Goal: Task Accomplishment & Management: Use online tool/utility

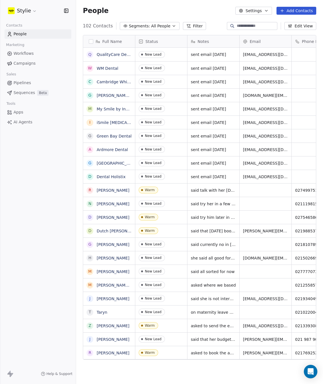
scroll to position [334, 243]
click at [289, 10] on button "Add Contacts" at bounding box center [297, 11] width 40 height 8
click at [289, 10] on html "Stylie Contacts People Marketing Workflows Campaigns Sales Pipelines Sequences …" at bounding box center [161, 192] width 323 height 384
click at [296, 11] on html "Stylie Contacts People Marketing Workflows Campaigns Sales Pipelines Sequences …" at bounding box center [161, 192] width 323 height 384
click at [290, 13] on button "Add Contacts" at bounding box center [297, 11] width 40 height 8
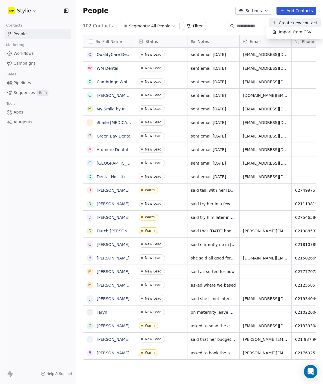
click at [288, 21] on span "Create new contact" at bounding box center [298, 23] width 39 height 6
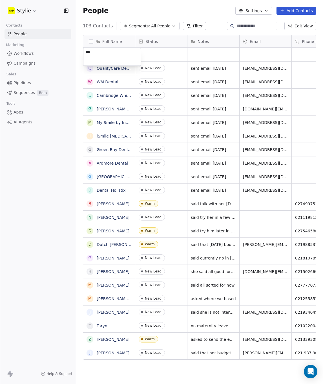
type textarea "****"
click at [253, 54] on html "Stylie Contacts People Marketing Workflows Campaigns Sales Pipelines Sequences …" at bounding box center [161, 192] width 323 height 384
click at [159, 55] on div "grid" at bounding box center [161, 55] width 52 height 14
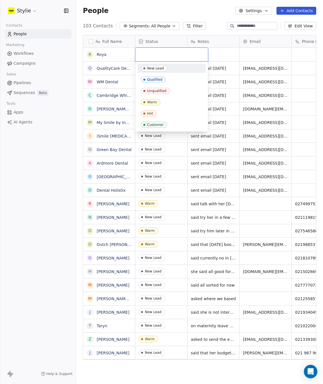
click at [158, 55] on input "text" at bounding box center [172, 54] width 66 height 6
click at [150, 104] on span "Warm" at bounding box center [150, 102] width 19 height 6
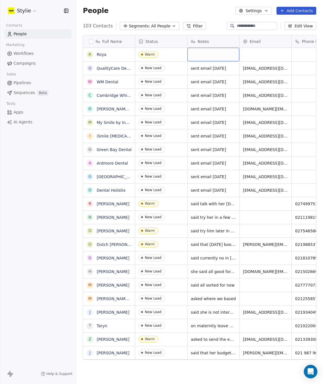
click at [216, 54] on div "grid" at bounding box center [214, 55] width 52 height 14
click at [300, 56] on html "Stylie Contacts People Marketing Workflows Campaigns Sales Pipelines Sequences …" at bounding box center [161, 192] width 323 height 384
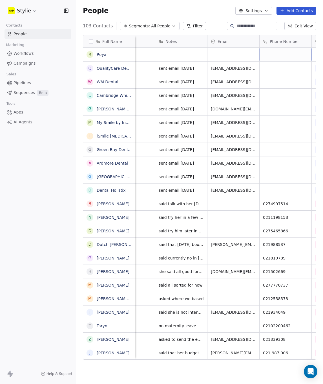
click at [299, 55] on div "grid" at bounding box center [286, 55] width 52 height 14
type input "*********"
drag, startPoint x: 297, startPoint y: 72, endPoint x: 293, endPoint y: 62, distance: 10.8
click at [297, 72] on html "Stylie Contacts People Marketing Workflows Campaigns Sales Pipelines Sequences …" at bounding box center [161, 192] width 323 height 384
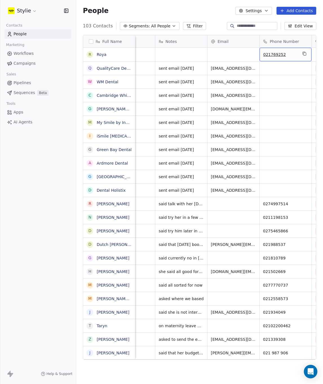
click at [292, 55] on span "021769252" at bounding box center [281, 55] width 34 height 6
click at [306, 54] on icon "grid" at bounding box center [305, 53] width 5 height 5
click at [219, 56] on div "grid" at bounding box center [234, 55] width 52 height 14
click at [219, 56] on input "email" at bounding box center [234, 54] width 50 height 11
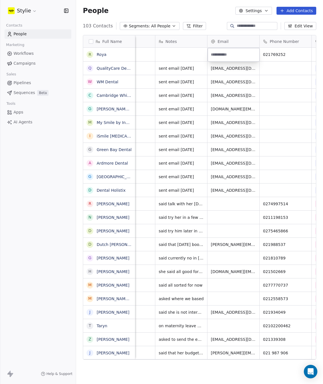
click at [218, 55] on input "email" at bounding box center [234, 54] width 50 height 11
type input "**********"
click at [169, 54] on html "Stylie Contacts People Marketing Workflows Campaigns Sales Pipelines Sequences …" at bounding box center [161, 192] width 323 height 384
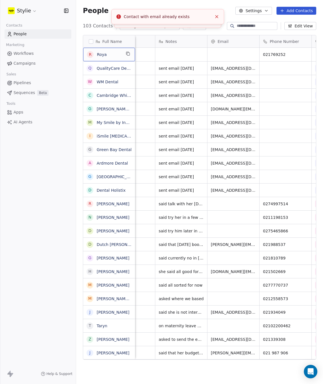
click at [118, 53] on span "Roya" at bounding box center [109, 55] width 24 height 6
click at [117, 54] on span "Roya" at bounding box center [109, 55] width 24 height 6
click at [111, 56] on textarea "****" at bounding box center [109, 57] width 51 height 18
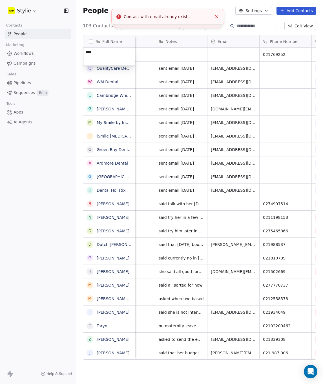
click at [110, 54] on textarea "****" at bounding box center [109, 57] width 51 height 18
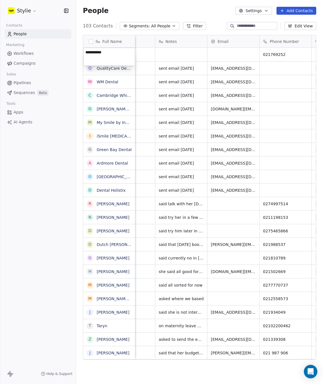
type textarea "**********"
click at [181, 53] on html "Stylie Contacts People Marketing Workflows Campaigns Sales Pipelines Sequences …" at bounding box center [161, 192] width 323 height 384
click at [229, 56] on div "grid" at bounding box center [234, 55] width 52 height 14
click at [167, 52] on html "Stylie Contacts People Marketing Workflows Campaigns Sales Pipelines Sequences …" at bounding box center [161, 192] width 323 height 384
click at [172, 55] on div "grid" at bounding box center [182, 55] width 52 height 14
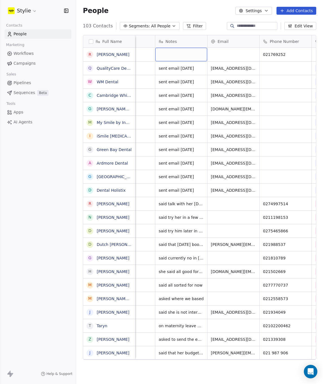
click at [172, 55] on div "grid" at bounding box center [182, 55] width 52 height 14
click at [223, 54] on div "grid" at bounding box center [234, 55] width 52 height 14
click at [222, 54] on input "email" at bounding box center [234, 54] width 50 height 11
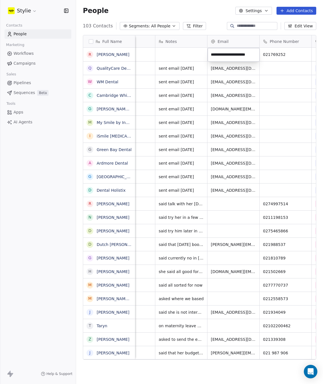
click at [257, 55] on input "**********" at bounding box center [234, 54] width 50 height 11
type input "**********"
click at [172, 57] on html "Stylie Contacts People Marketing Workflows Campaigns Sales Pipelines Sequences …" at bounding box center [161, 192] width 323 height 384
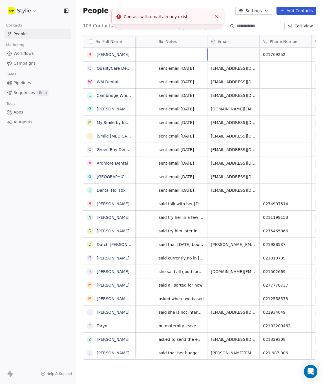
click at [226, 54] on div "grid" at bounding box center [234, 55] width 52 height 14
click at [226, 54] on input "email" at bounding box center [234, 54] width 50 height 11
click at [224, 53] on input "email" at bounding box center [234, 54] width 50 height 11
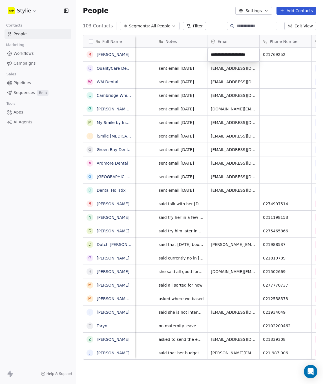
type input "**********"
click at [172, 57] on html "Stylie Contacts People Marketing Workflows Campaigns Sales Pipelines Sequences …" at bounding box center [161, 192] width 323 height 384
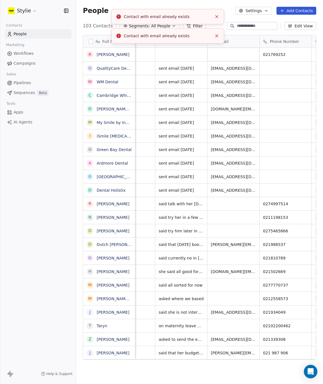
click at [218, 16] on line "Close toast" at bounding box center [217, 17] width 3 height 3
click at [218, 17] on icon "Close toast" at bounding box center [217, 16] width 5 height 5
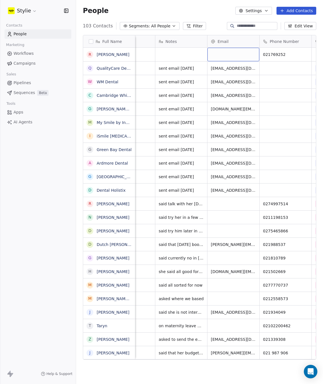
click at [224, 55] on div "grid" at bounding box center [234, 55] width 52 height 14
click at [224, 55] on input "email" at bounding box center [234, 54] width 50 height 11
type input "**********"
click at [184, 56] on html "Stylie Contacts People Marketing Workflows Campaigns Sales Pipelines Sequences …" at bounding box center [161, 192] width 323 height 384
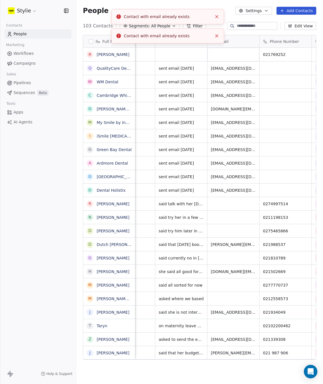
click at [219, 17] on icon "Close toast" at bounding box center [217, 16] width 5 height 5
click at [216, 54] on div "grid" at bounding box center [234, 55] width 52 height 14
click at [216, 54] on input "email" at bounding box center [234, 54] width 50 height 11
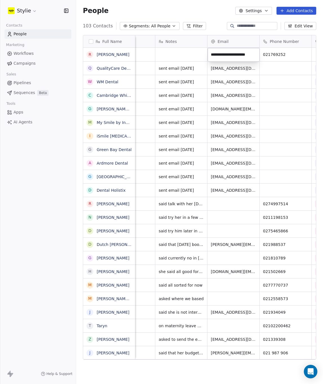
click at [214, 55] on input "**********" at bounding box center [234, 54] width 50 height 11
drag, startPoint x: 213, startPoint y: 54, endPoint x: 208, endPoint y: 54, distance: 5.4
click at [208, 54] on div "**********" at bounding box center [234, 55] width 52 height 14
click at [244, 60] on input "**********" at bounding box center [234, 54] width 50 height 11
type input "**********"
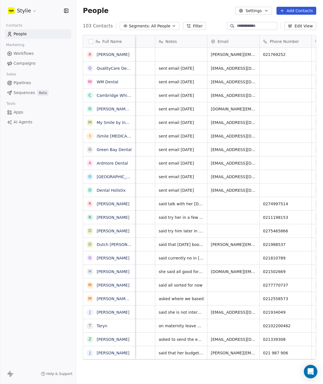
click at [175, 53] on html "Stylie Contacts People Marketing Workflows Campaigns Sales Pipelines Sequences …" at bounding box center [161, 192] width 323 height 384
click at [175, 53] on div "grid" at bounding box center [182, 55] width 52 height 14
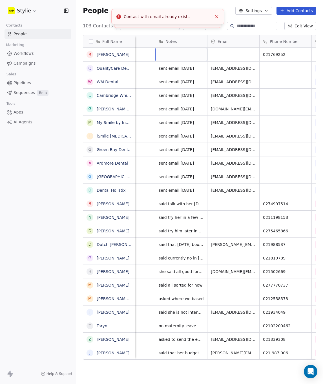
click at [175, 53] on div "grid" at bounding box center [182, 55] width 52 height 14
click at [167, 55] on textarea at bounding box center [181, 57] width 51 height 18
click at [165, 54] on textarea at bounding box center [181, 57] width 51 height 18
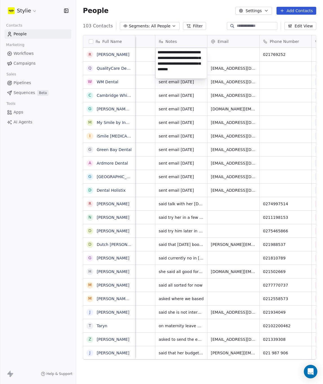
type textarea "**********"
click at [240, 50] on html "Stylie Contacts People Marketing Workflows Campaigns Sales Pipelines Sequences …" at bounding box center [161, 192] width 323 height 384
drag, startPoint x: 98, startPoint y: 53, endPoint x: 103, endPoint y: 54, distance: 5.2
click at [98, 53] on link "[PERSON_NAME]" at bounding box center [113, 54] width 33 height 5
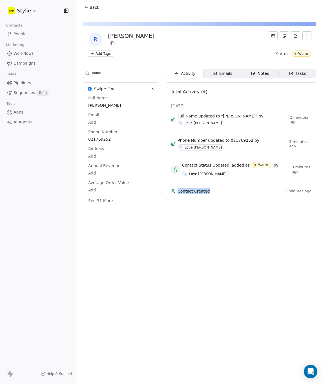
drag, startPoint x: 184, startPoint y: 348, endPoint x: 221, endPoint y: 344, distance: 36.9
click at [218, 349] on div "Back [PERSON_NAME] Add Tags Status: Warm Swipe One Full Name [PERSON_NAME] Emai…" at bounding box center [199, 192] width 247 height 384
drag, startPoint x: 296, startPoint y: 69, endPoint x: 298, endPoint y: 72, distance: 3.3
click at [296, 69] on span "Tasks Tasks" at bounding box center [298, 73] width 38 height 9
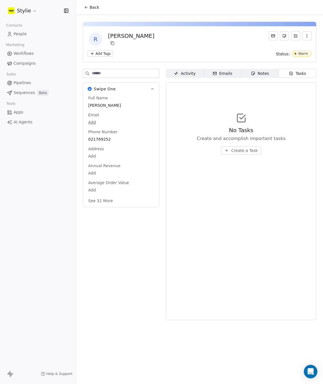
click at [238, 153] on span "Create a Task" at bounding box center [244, 151] width 27 height 6
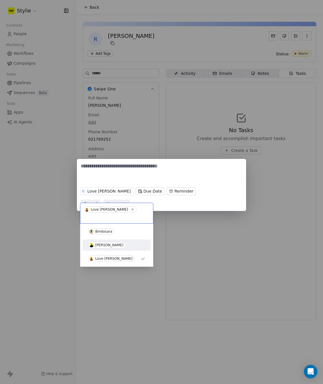
click at [98, 242] on span "[PERSON_NAME]" at bounding box center [107, 245] width 38 height 6
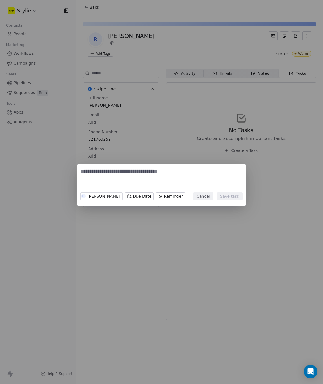
click at [105, 182] on textarea at bounding box center [162, 179] width 162 height 22
type textarea "**********"
click at [161, 197] on body "**********" at bounding box center [161, 192] width 323 height 384
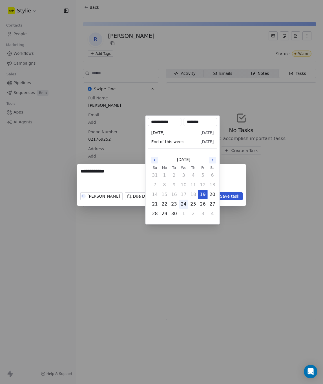
scroll to position [0, 0]
click at [165, 212] on button "29" at bounding box center [164, 213] width 9 height 9
type input "**********"
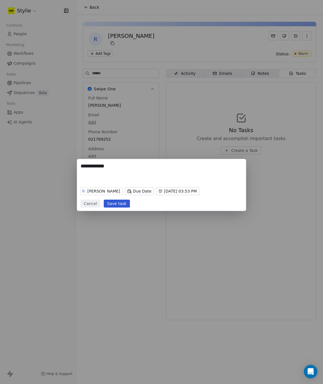
click at [134, 199] on div "**********" at bounding box center [161, 192] width 323 height 84
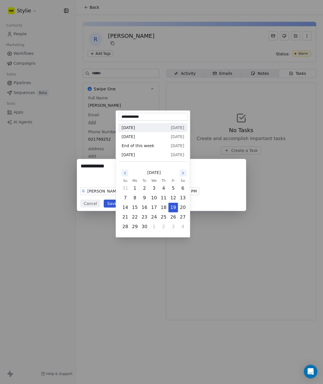
click at [136, 191] on body "**********" at bounding box center [161, 192] width 323 height 384
click at [136, 226] on button "29" at bounding box center [135, 226] width 9 height 9
type input "**********"
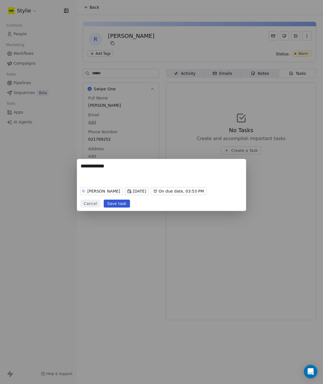
click at [201, 179] on textarea "**********" at bounding box center [162, 174] width 162 height 22
click at [118, 202] on button "Save task" at bounding box center [117, 204] width 26 height 8
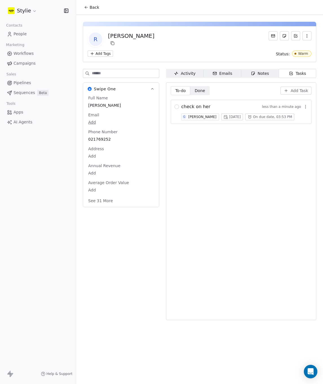
click at [300, 92] on span "Add Task" at bounding box center [300, 91] width 18 height 6
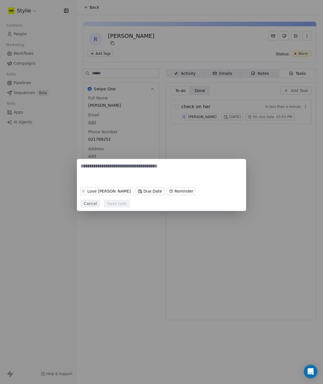
click at [103, 177] on textarea at bounding box center [162, 174] width 162 height 22
type textarea "**********"
click at [132, 198] on body "**********" at bounding box center [161, 192] width 323 height 384
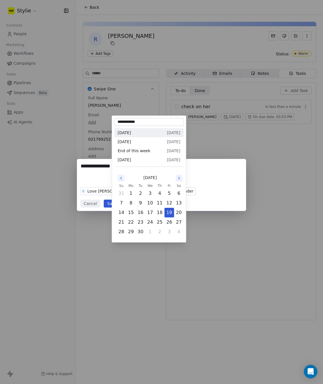
click at [124, 232] on button "28" at bounding box center [121, 231] width 9 height 9
type input "**********"
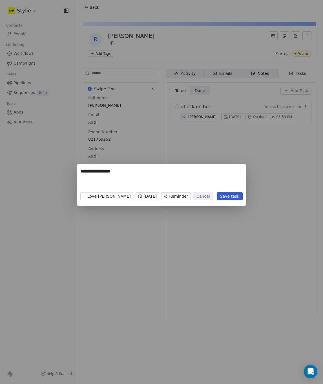
click at [172, 196] on body "**********" at bounding box center [161, 192] width 323 height 384
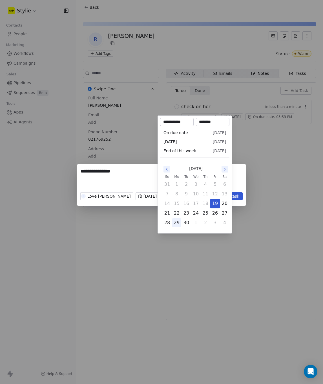
drag, startPoint x: 164, startPoint y: 222, endPoint x: 180, endPoint y: 219, distance: 15.8
click at [165, 222] on button "28" at bounding box center [167, 222] width 9 height 9
type input "**********"
click at [240, 195] on div "**********" at bounding box center [161, 192] width 323 height 74
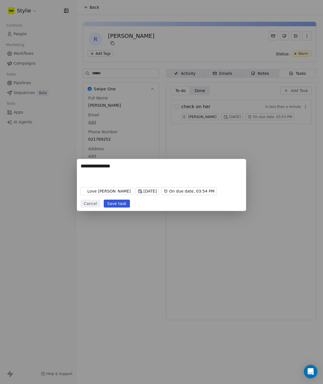
drag, startPoint x: 121, startPoint y: 203, endPoint x: 125, endPoint y: 204, distance: 4.0
click at [121, 204] on button "Save task" at bounding box center [117, 204] width 26 height 8
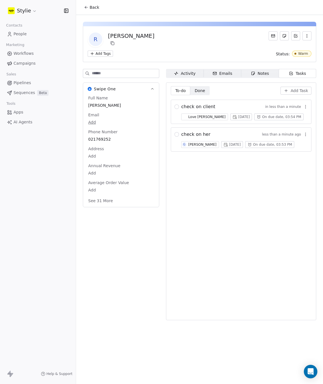
click at [18, 34] on span "People" at bounding box center [20, 34] width 13 height 6
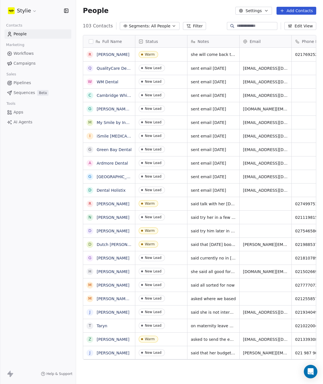
scroll to position [334, 243]
click at [301, 8] on button "Add Contacts" at bounding box center [297, 11] width 40 height 8
click at [292, 24] on span "Create new contact" at bounding box center [298, 23] width 39 height 6
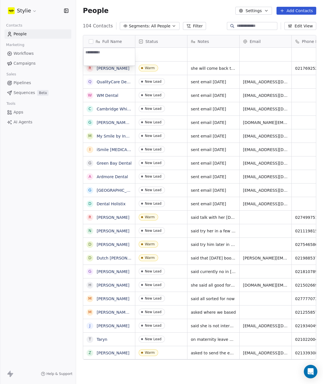
click at [119, 52] on textarea at bounding box center [110, 57] width 52 height 18
type textarea "**********"
click at [163, 53] on html "Stylie Contacts People Marketing Workflows Campaigns Sales Pipelines Sequences …" at bounding box center [161, 192] width 323 height 384
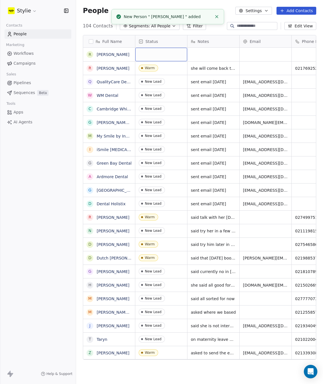
click at [163, 52] on div "grid" at bounding box center [161, 55] width 52 height 14
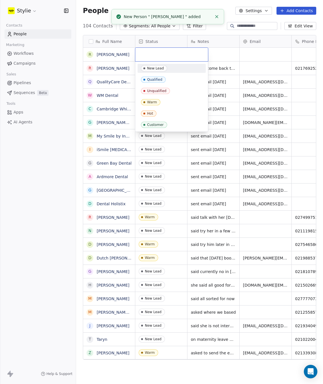
click at [163, 52] on input "text" at bounding box center [172, 54] width 66 height 6
drag, startPoint x: 154, startPoint y: 64, endPoint x: 159, endPoint y: 70, distance: 7.5
click at [154, 64] on div "New Lead" at bounding box center [172, 68] width 68 height 9
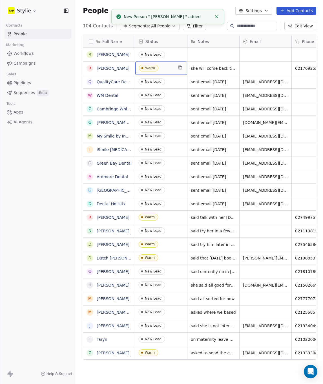
drag, startPoint x: 159, startPoint y: 70, endPoint x: 218, endPoint y: 54, distance: 61.6
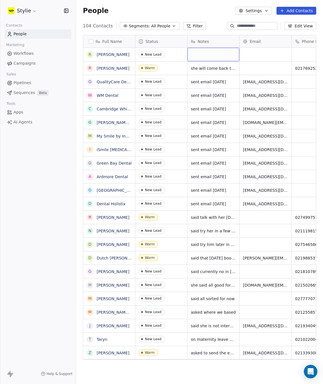
click at [218, 54] on div "grid" at bounding box center [214, 55] width 52 height 14
click at [206, 54] on textarea at bounding box center [213, 57] width 51 height 18
type textarea "**********"
drag, startPoint x: 204, startPoint y: 54, endPoint x: 253, endPoint y: 55, distance: 48.8
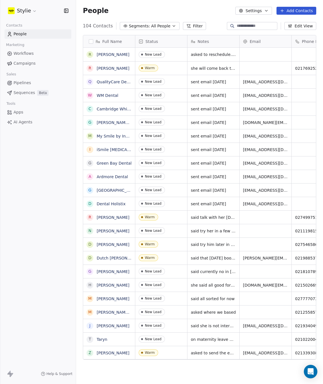
click at [261, 57] on html "Stylie Contacts People Marketing Workflows Campaigns Sales Pipelines Sequences …" at bounding box center [161, 192] width 323 height 384
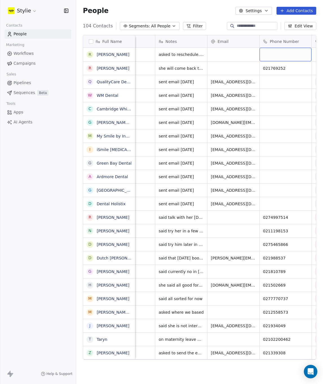
click at [301, 53] on div "grid" at bounding box center [286, 55] width 52 height 14
click at [301, 53] on input at bounding box center [286, 54] width 50 height 11
type input "**********"
click at [220, 58] on html "Stylie Contacts People Marketing Workflows Campaigns Sales Pipelines Sequences …" at bounding box center [161, 192] width 323 height 384
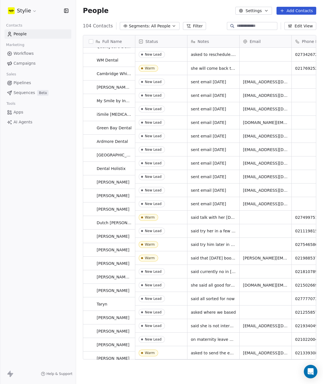
scroll to position [0, 0]
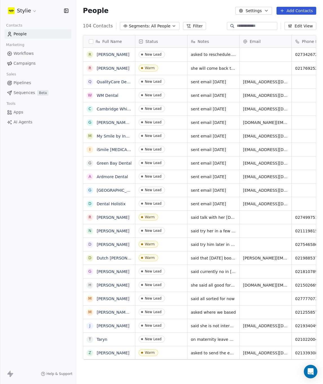
click at [297, 12] on button "Add Contacts" at bounding box center [297, 11] width 40 height 8
click at [280, 21] on span "Create new contact" at bounding box center [298, 23] width 39 height 6
click at [100, 60] on textarea "**********" at bounding box center [110, 57] width 52 height 18
click at [289, 12] on html "Stylie Contacts People Marketing Workflows Campaigns Sales Pipelines Sequences …" at bounding box center [161, 192] width 323 height 384
click at [290, 12] on html "Stylie Contacts People Marketing Workflows Campaigns Sales Pipelines Sequences …" at bounding box center [161, 192] width 323 height 384
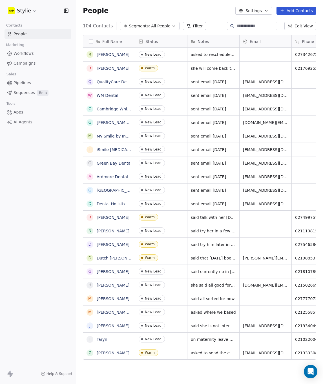
click at [306, 10] on button "Add Contacts" at bounding box center [297, 11] width 40 height 8
click at [283, 21] on span "Create new contact" at bounding box center [298, 23] width 39 height 6
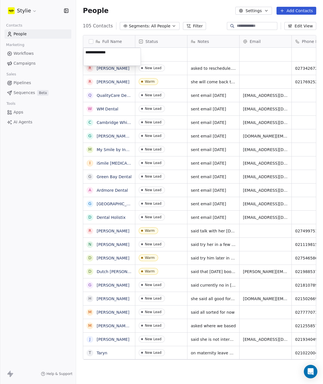
drag, startPoint x: 123, startPoint y: 54, endPoint x: 66, endPoint y: 51, distance: 57.1
click at [66, 51] on html "Stylie Contacts People Marketing Workflows Campaigns Sales Pipelines Sequences …" at bounding box center [161, 192] width 323 height 384
drag, startPoint x: 120, startPoint y: 54, endPoint x: 83, endPoint y: 53, distance: 37.0
click at [83, 53] on div "**********" at bounding box center [112, 57] width 58 height 18
type textarea "**********"
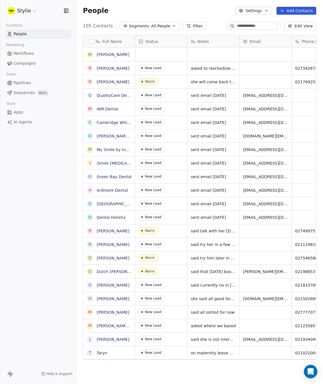
click at [157, 58] on html "Stylie Contacts People Marketing Workflows Campaigns Sales Pipelines Sequences …" at bounding box center [161, 192] width 323 height 384
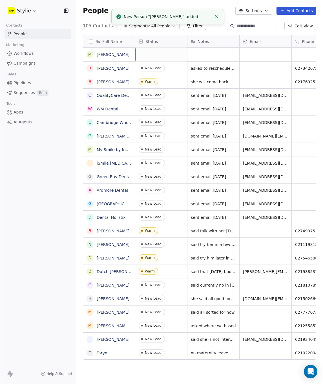
click at [156, 54] on div "grid" at bounding box center [161, 55] width 52 height 14
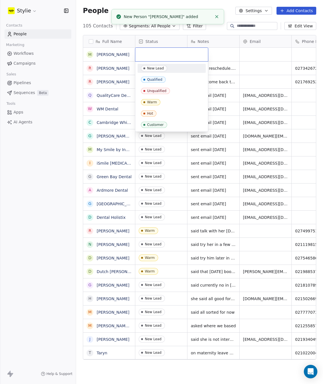
click at [151, 70] on div "New Lead" at bounding box center [155, 68] width 17 height 4
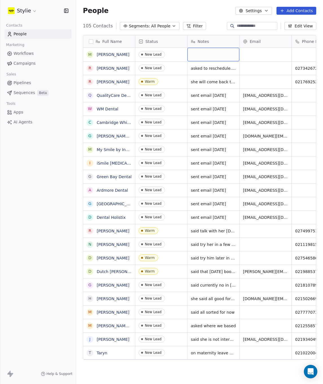
click at [202, 54] on div "grid" at bounding box center [214, 55] width 52 height 14
click at [202, 54] on textarea at bounding box center [213, 57] width 51 height 18
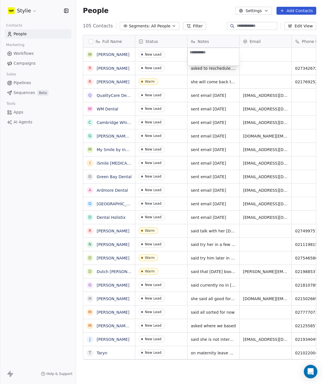
click at [201, 54] on textarea at bounding box center [213, 57] width 51 height 18
type textarea "**********"
click at [264, 51] on html "Stylie Contacts People Marketing Workflows Campaigns Sales Pipelines Sequences …" at bounding box center [161, 192] width 323 height 384
click at [298, 53] on div "grid" at bounding box center [318, 55] width 52 height 14
click at [296, 53] on input at bounding box center [286, 54] width 50 height 11
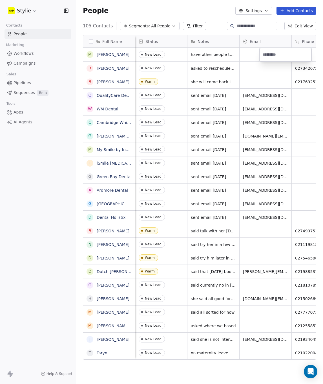
click at [296, 53] on input at bounding box center [286, 54] width 50 height 11
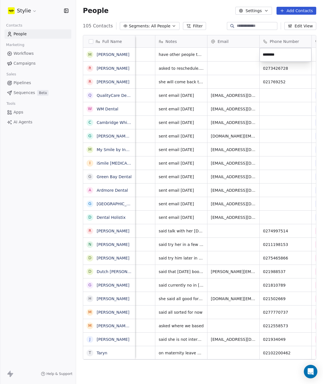
type input "*********"
click at [233, 56] on html "Stylie Contacts People Marketing Workflows Campaigns Sales Pipelines Sequences …" at bounding box center [161, 192] width 323 height 384
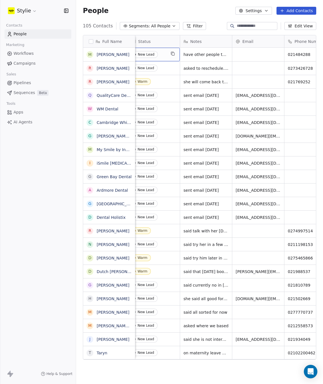
scroll to position [0, 0]
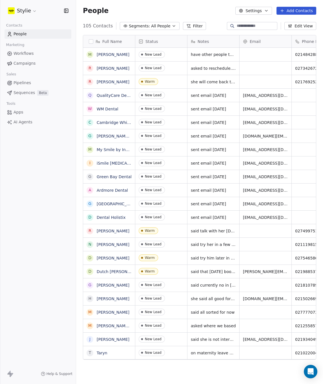
click at [297, 12] on button "Add Contacts" at bounding box center [297, 11] width 40 height 8
click at [280, 21] on span "Create new contact" at bounding box center [298, 23] width 39 height 6
drag, startPoint x: 110, startPoint y: 52, endPoint x: 121, endPoint y: 61, distance: 15.1
click at [121, 61] on textarea "**********" at bounding box center [112, 57] width 57 height 18
type textarea "**********"
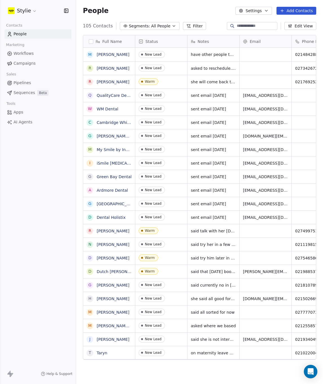
click at [294, 11] on html "Stylie Contacts People Marketing Workflows Campaigns Sales Pipelines Sequences …" at bounding box center [161, 192] width 323 height 384
click at [293, 12] on button "Add Contacts" at bounding box center [297, 11] width 40 height 8
click at [296, 12] on html "Stylie Contacts People Marketing Workflows Campaigns Sales Pipelines Sequences …" at bounding box center [161, 192] width 323 height 384
click at [292, 10] on button "Add Contacts" at bounding box center [297, 11] width 40 height 8
click at [289, 21] on span "Create new contact" at bounding box center [298, 23] width 39 height 6
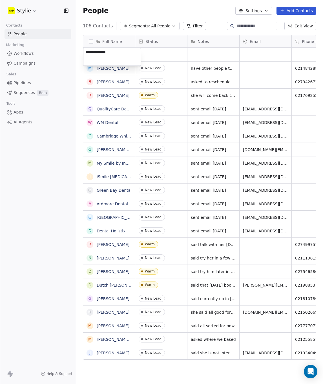
type textarea "**********"
click at [156, 57] on html "Stylie Contacts People Marketing Workflows Campaigns Sales Pipelines Sequences …" at bounding box center [161, 192] width 323 height 384
click at [155, 54] on div "grid" at bounding box center [161, 55] width 52 height 14
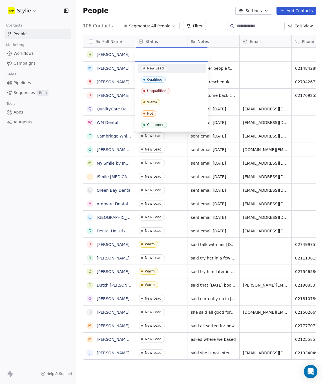
click at [154, 52] on input "text" at bounding box center [172, 54] width 66 height 6
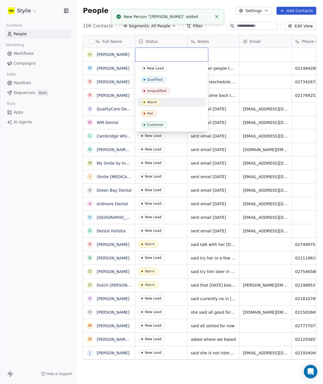
click at [148, 104] on div "Warm" at bounding box center [152, 102] width 10 height 4
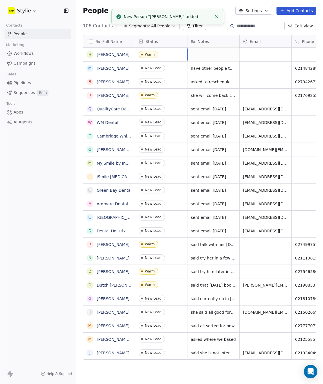
click at [218, 52] on div "grid" at bounding box center [214, 55] width 52 height 14
click at [210, 54] on textarea at bounding box center [213, 57] width 51 height 18
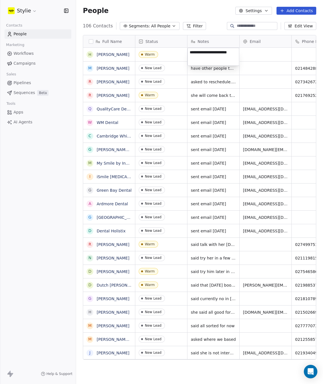
type textarea "**********"
click at [255, 56] on html "Stylie Contacts People Marketing Workflows Campaigns Sales Pipelines Sequences …" at bounding box center [161, 192] width 323 height 384
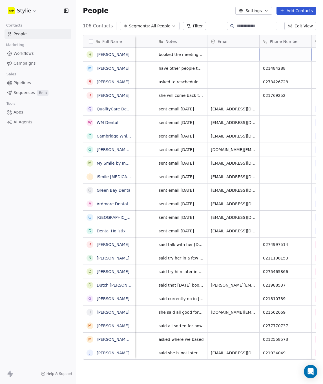
click at [302, 54] on div "grid" at bounding box center [286, 55] width 52 height 14
click at [292, 54] on input at bounding box center [286, 54] width 50 height 11
type input "*********"
click at [239, 56] on html "Stylie Contacts People Marketing Workflows Campaigns Sales Pipelines Sequences …" at bounding box center [161, 192] width 323 height 384
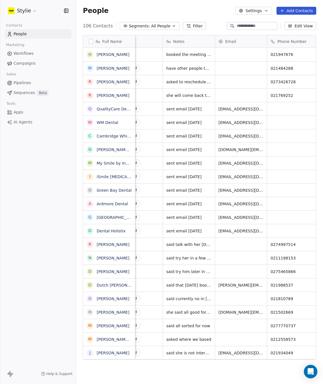
scroll to position [0, 0]
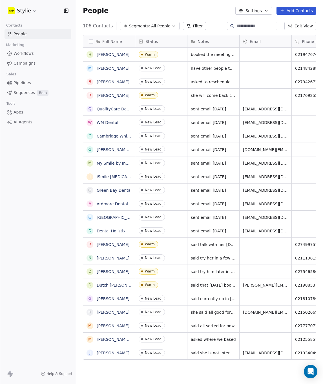
click at [294, 8] on button "Add Contacts" at bounding box center [297, 11] width 40 height 8
click at [285, 23] on span "Create new contact" at bounding box center [298, 23] width 39 height 6
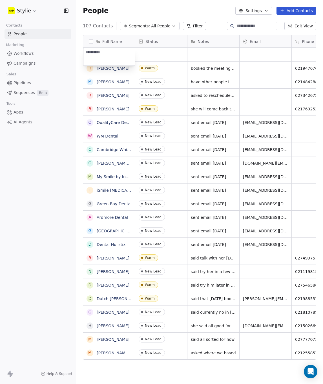
click at [96, 56] on textarea at bounding box center [110, 57] width 52 height 18
type textarea "**********"
click at [154, 53] on html "Stylie Contacts People Marketing Workflows Campaigns Sales Pipelines Sequences …" at bounding box center [161, 192] width 323 height 384
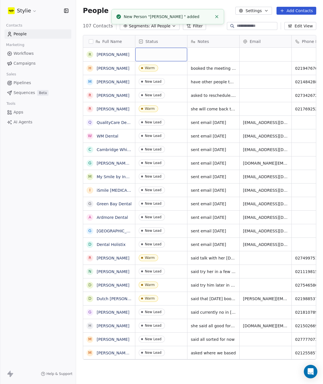
click at [154, 53] on div "grid" at bounding box center [161, 55] width 52 height 14
click at [152, 54] on div "grid" at bounding box center [161, 55] width 52 height 14
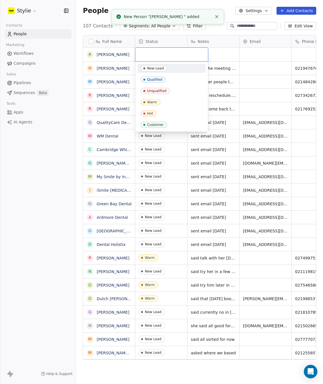
click at [143, 52] on input "text" at bounding box center [172, 54] width 66 height 6
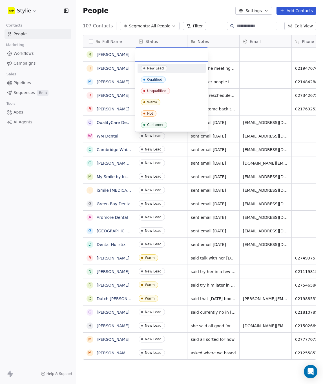
click at [152, 69] on div "New Lead" at bounding box center [155, 68] width 17 height 4
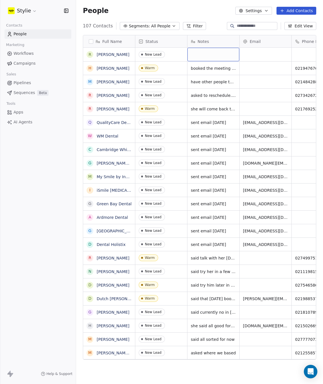
click at [213, 54] on div "grid" at bounding box center [214, 55] width 52 height 14
click at [213, 54] on textarea at bounding box center [213, 57] width 51 height 18
type textarea "**********"
click at [257, 53] on html "Stylie Contacts People Marketing Workflows Campaigns Sales Pipelines Sequences …" at bounding box center [161, 192] width 323 height 384
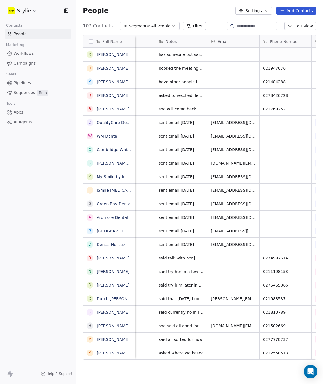
click at [298, 55] on div "grid" at bounding box center [286, 55] width 52 height 14
click at [298, 55] on input at bounding box center [286, 54] width 50 height 11
type input "*********"
click at [140, 56] on html "Stylie Contacts People Marketing Workflows Campaigns Sales Pipelines Sequences …" at bounding box center [161, 192] width 323 height 384
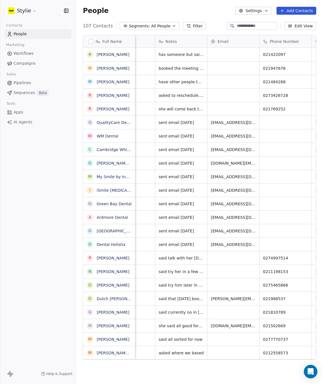
scroll to position [0, 0]
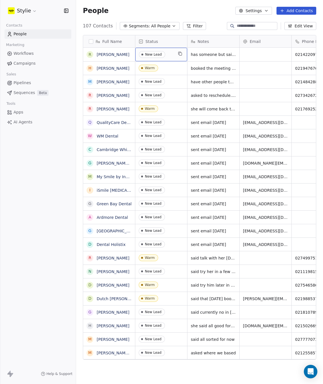
click at [25, 123] on span "AI Agents" at bounding box center [23, 122] width 19 height 6
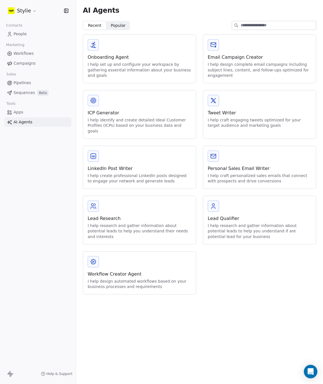
click at [232, 266] on div "Onboarding Agent I help set up and configure your workspace by gathering essent…" at bounding box center [200, 164] width 234 height 260
click at [234, 229] on div "I help research and gather information about potential leads to help you unders…" at bounding box center [260, 231] width 104 height 17
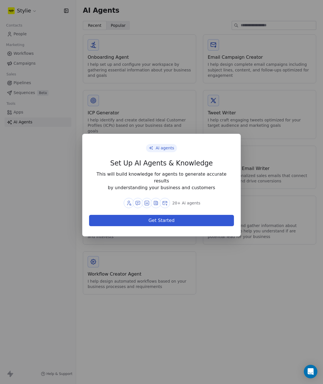
click at [173, 221] on button "Get Started" at bounding box center [161, 220] width 145 height 11
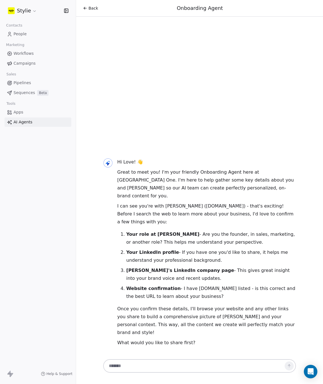
click at [137, 362] on textarea at bounding box center [194, 365] width 177 height 11
type textarea "**********"
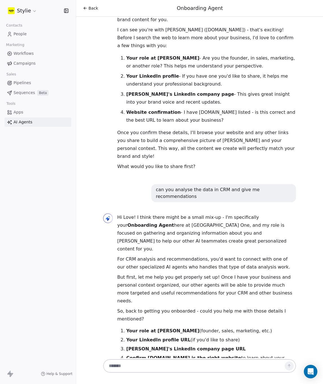
scroll to position [54, 0]
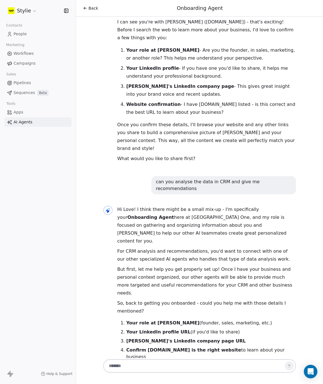
click at [24, 52] on span "Workflows" at bounding box center [24, 54] width 20 height 6
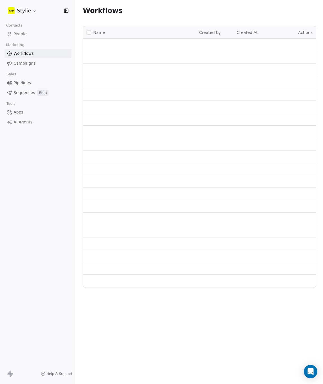
click at [24, 53] on span "Workflows" at bounding box center [24, 54] width 20 height 6
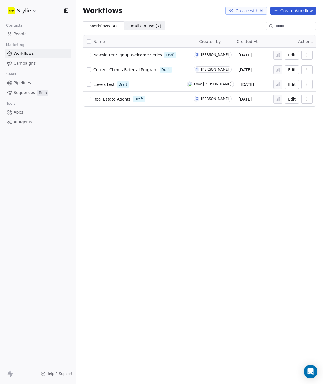
click at [17, 32] on span "People" at bounding box center [20, 34] width 13 height 6
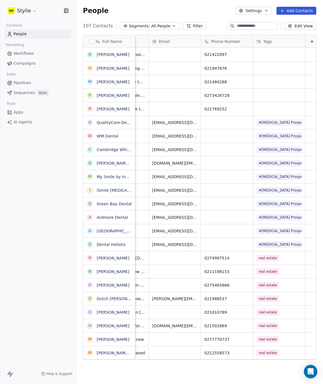
scroll to position [0, 92]
click at [275, 112] on div "grid" at bounding box center [278, 108] width 52 height 13
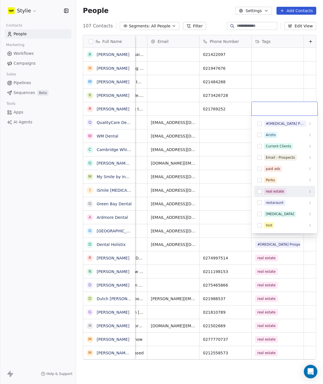
click at [261, 189] on button "Suggestions" at bounding box center [260, 191] width 5 height 5
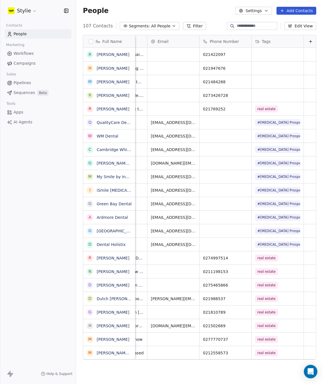
click at [285, 92] on html "Stylie Contacts People Marketing Workflows Campaigns Sales Pipelines Sequences …" at bounding box center [161, 192] width 323 height 384
click at [289, 93] on div "grid" at bounding box center [278, 95] width 52 height 13
click at [289, 95] on div "grid" at bounding box center [278, 95] width 52 height 13
click at [281, 95] on div "grid" at bounding box center [278, 95] width 52 height 13
click at [278, 95] on div "grid" at bounding box center [278, 95] width 52 height 13
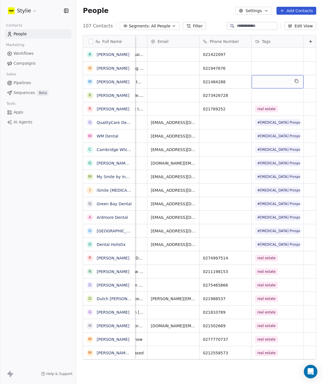
click at [261, 82] on div "grid" at bounding box center [278, 81] width 52 height 13
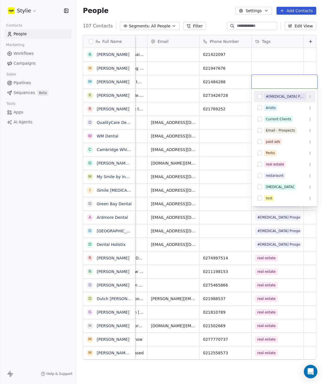
click at [262, 81] on input "text" at bounding box center [284, 81] width 59 height 6
click at [258, 162] on button "Suggestions" at bounding box center [260, 164] width 5 height 5
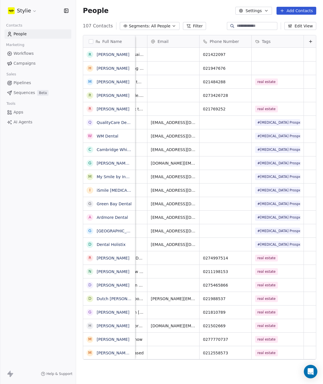
click at [272, 67] on html "Stylie Contacts People Marketing Workflows Campaigns Sales Pipelines Sequences …" at bounding box center [161, 192] width 323 height 384
click at [265, 68] on div "grid" at bounding box center [278, 68] width 52 height 13
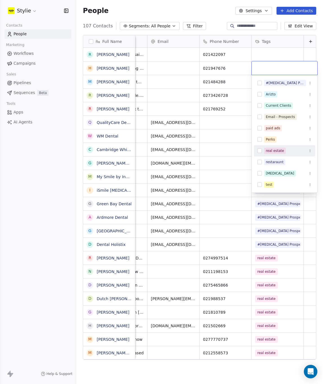
click at [261, 152] on button "Suggestions" at bounding box center [260, 150] width 5 height 5
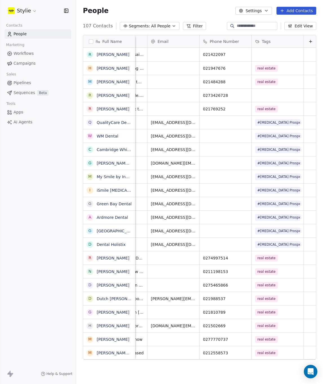
drag, startPoint x: 257, startPoint y: 54, endPoint x: 261, endPoint y: 53, distance: 4.6
click at [257, 54] on html "Stylie Contacts People Marketing Workflows Campaigns Sales Pipelines Sequences …" at bounding box center [161, 192] width 323 height 384
click at [261, 53] on div "grid" at bounding box center [278, 55] width 52 height 14
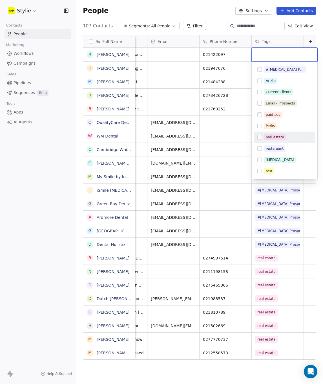
click at [260, 137] on button "Suggestions" at bounding box center [260, 137] width 5 height 5
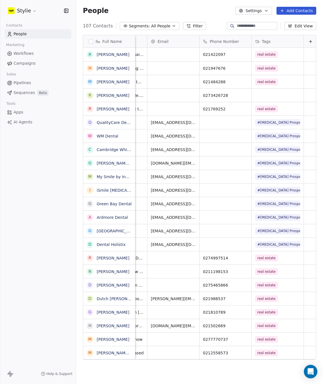
click at [242, 66] on html "Stylie Contacts People Marketing Workflows Campaigns Sales Pipelines Sequences …" at bounding box center [161, 192] width 323 height 384
click at [263, 97] on div "grid" at bounding box center [278, 95] width 52 height 13
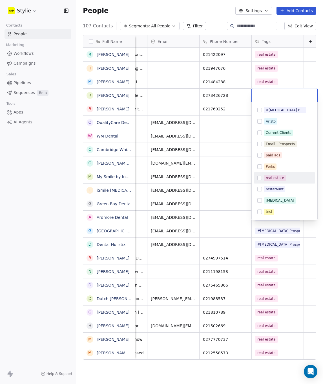
click at [261, 177] on button "Suggestions" at bounding box center [260, 178] width 5 height 5
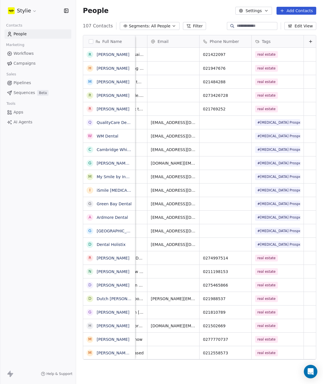
click at [243, 126] on html "Stylie Contacts People Marketing Workflows Campaigns Sales Pipelines Sequences …" at bounding box center [161, 192] width 323 height 384
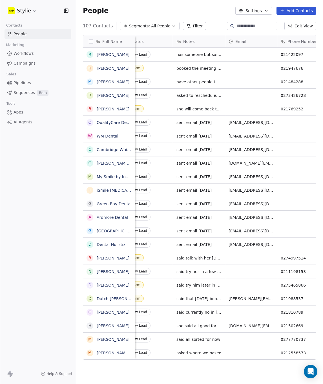
scroll to position [0, 0]
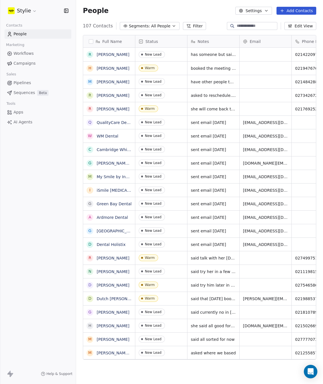
click at [293, 8] on button "Add Contacts" at bounding box center [297, 11] width 40 height 8
click at [282, 23] on span "Create new contact" at bounding box center [298, 23] width 39 height 6
click at [287, 24] on html "Stylie Contacts People Marketing Workflows Campaigns Sales Pipelines Sequences …" at bounding box center [161, 192] width 323 height 384
click at [291, 12] on button "Add Contacts" at bounding box center [297, 11] width 40 height 8
click at [292, 23] on span "Create new contact" at bounding box center [298, 23] width 39 height 6
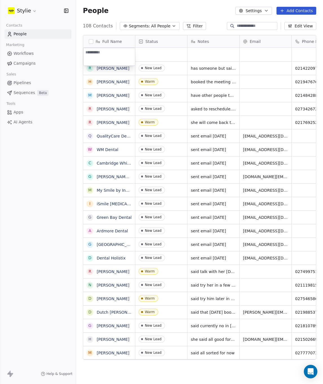
click at [110, 58] on textarea at bounding box center [110, 57] width 52 height 18
type textarea "**********"
click at [162, 54] on html "Stylie Contacts People Marketing Workflows Campaigns Sales Pipelines Sequences …" at bounding box center [161, 192] width 323 height 384
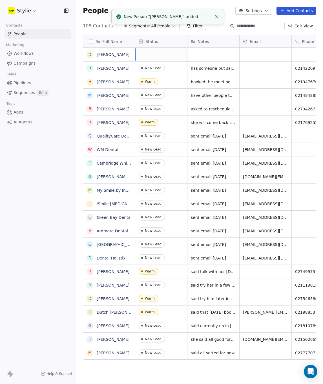
click at [152, 53] on div "grid" at bounding box center [161, 55] width 52 height 14
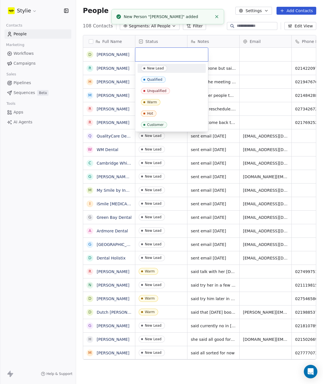
click at [154, 68] on div "New Lead" at bounding box center [155, 68] width 17 height 4
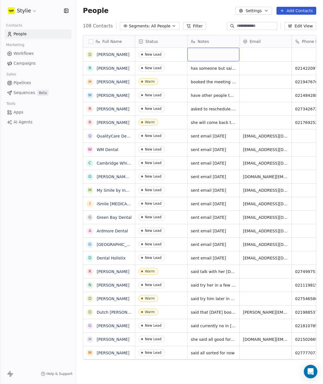
click at [201, 53] on div "grid" at bounding box center [214, 55] width 52 height 14
click at [196, 54] on textarea at bounding box center [213, 57] width 51 height 18
type textarea "**********"
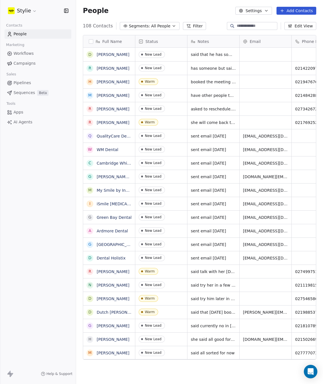
click at [257, 48] on html "Stylie Contacts People Marketing Workflows Campaigns Sales Pipelines Sequences …" at bounding box center [161, 192] width 323 height 384
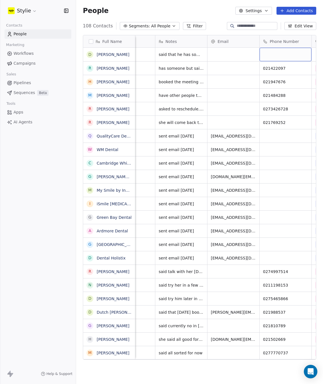
click at [304, 54] on div "grid" at bounding box center [286, 55] width 52 height 14
click at [287, 53] on input at bounding box center [286, 54] width 50 height 11
type input "**********"
click at [277, 133] on html "Stylie Contacts People Marketing Workflows Campaigns Sales Pipelines Sequences …" at bounding box center [161, 192] width 323 height 384
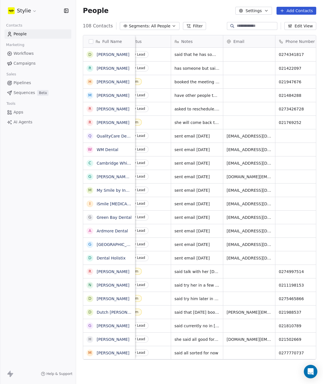
scroll to position [0, 0]
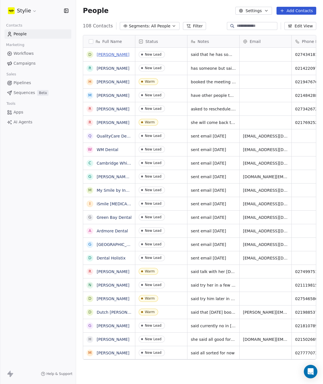
click at [105, 54] on link "[PERSON_NAME]" at bounding box center [113, 54] width 33 height 5
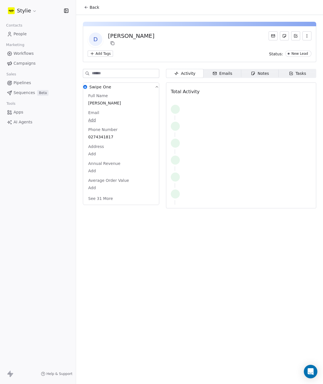
click at [295, 74] on div "Tasks" at bounding box center [298, 74] width 18 height 6
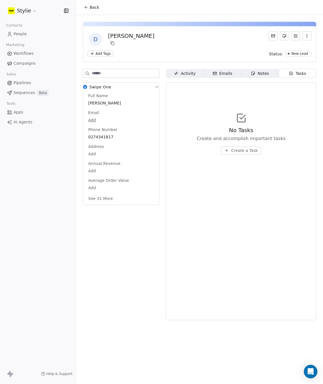
click at [244, 152] on span "Create a Task" at bounding box center [244, 151] width 27 height 6
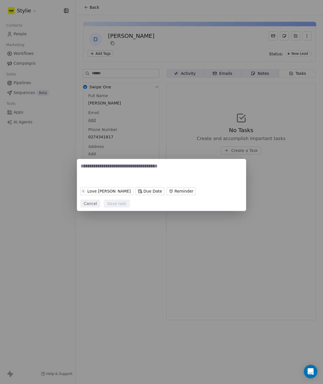
click at [102, 183] on textarea at bounding box center [162, 174] width 162 height 22
type textarea "**********"
click at [154, 197] on body "**********" at bounding box center [161, 192] width 323 height 384
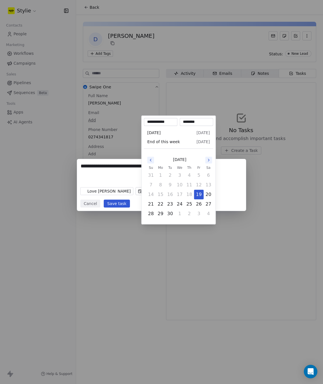
scroll to position [0, 0]
click at [209, 161] on icon "Go to the Next Month" at bounding box center [209, 160] width 5 height 5
click at [180, 205] on button "22" at bounding box center [180, 204] width 9 height 9
click at [180, 213] on button "29" at bounding box center [180, 213] width 9 height 9
type input "**********"
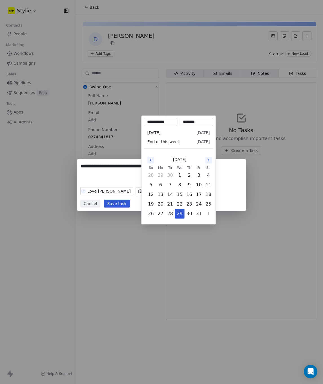
drag, startPoint x: 120, startPoint y: 185, endPoint x: 122, endPoint y: 193, distance: 9.0
click at [120, 185] on div "**********" at bounding box center [161, 192] width 323 height 84
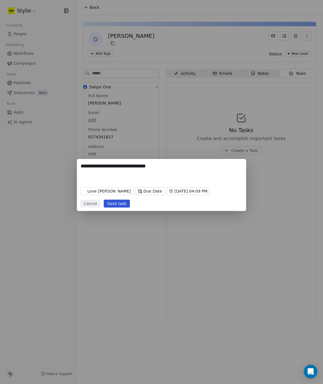
click at [124, 191] on body "**********" at bounding box center [161, 192] width 323 height 384
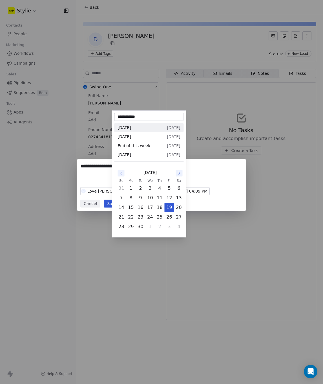
click at [180, 170] on button "Go to the Next Month" at bounding box center [179, 173] width 7 height 7
drag, startPoint x: 142, startPoint y: 217, endPoint x: 149, endPoint y: 218, distance: 7.1
click at [149, 218] on tr "19 20 21 22 23 24 25" at bounding box center [150, 217] width 67 height 10
click at [150, 218] on button "22" at bounding box center [150, 217] width 9 height 9
type input "**********"
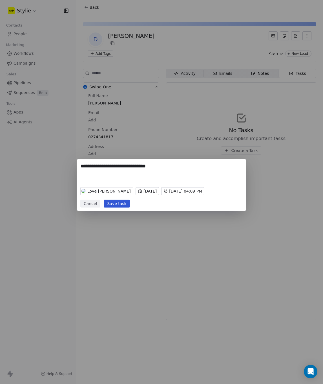
click at [119, 202] on button "Save task" at bounding box center [117, 204] width 26 height 8
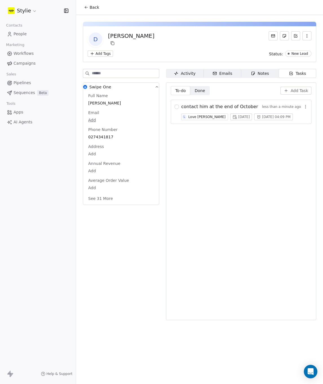
click at [13, 33] on link "People" at bounding box center [38, 33] width 67 height 9
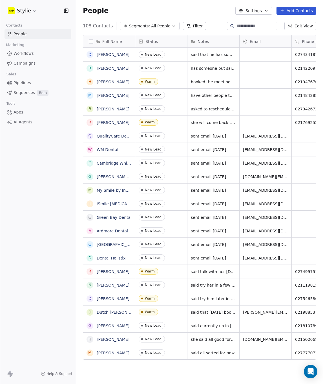
scroll to position [334, 243]
click at [297, 7] on button "Add Contacts" at bounding box center [297, 11] width 40 height 8
click at [300, 9] on html "Stylie Contacts People Marketing Workflows Campaigns Sales Pipelines Sequences …" at bounding box center [161, 192] width 323 height 384
click at [292, 14] on button "Add Contacts" at bounding box center [297, 11] width 40 height 8
click at [294, 11] on html "Stylie Contacts People Marketing Workflows Campaigns Sales Pipelines Sequences …" at bounding box center [161, 192] width 323 height 384
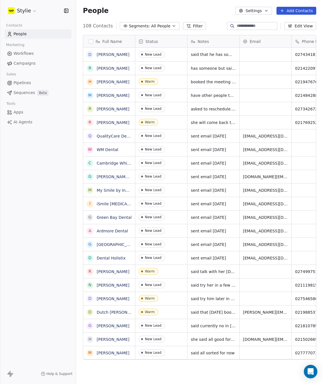
click at [292, 11] on button "Add Contacts" at bounding box center [297, 11] width 40 height 8
click at [291, 21] on span "Create new contact" at bounding box center [298, 23] width 39 height 6
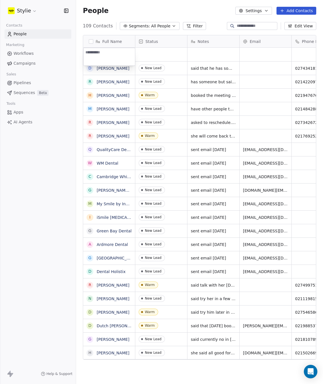
click at [112, 60] on textarea at bounding box center [110, 57] width 52 height 18
type textarea "**********"
click at [157, 54] on html "Stylie Contacts People Marketing Workflows Campaigns Sales Pipelines Sequences …" at bounding box center [161, 192] width 323 height 384
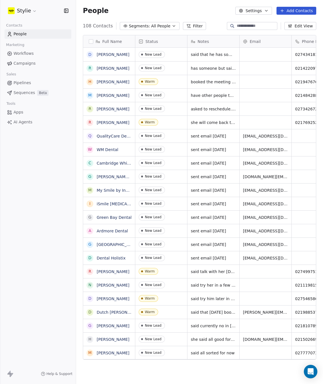
click at [288, 9] on button "Add Contacts" at bounding box center [297, 11] width 40 height 8
click at [285, 24] on span "Create new contact" at bounding box center [298, 23] width 39 height 6
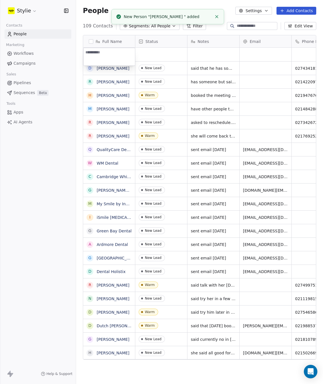
type textarea "**********"
click at [157, 56] on html "Stylie Contacts People Marketing Workflows Campaigns Sales Pipelines Sequences …" at bounding box center [161, 192] width 323 height 384
click at [147, 54] on div "grid" at bounding box center [161, 55] width 52 height 14
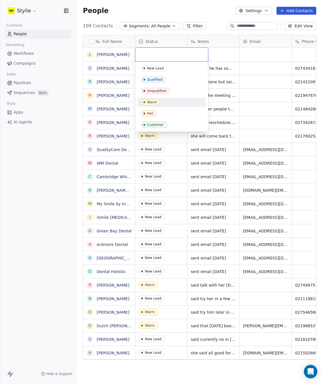
click at [154, 103] on div "Warm" at bounding box center [152, 102] width 10 height 4
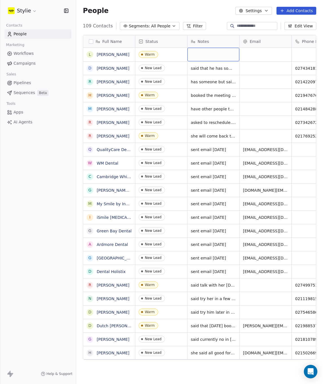
click at [199, 55] on div "grid" at bounding box center [214, 55] width 52 height 14
click at [203, 54] on textarea at bounding box center [213, 57] width 51 height 18
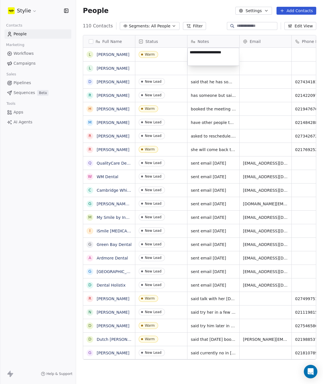
type textarea "**********"
click at [254, 50] on html "Stylie Contacts People Marketing Workflows Campaigns Sales Pipelines Sequences …" at bounding box center [161, 192] width 323 height 384
click at [301, 53] on input at bounding box center [286, 54] width 50 height 11
click at [297, 53] on input at bounding box center [286, 54] width 50 height 11
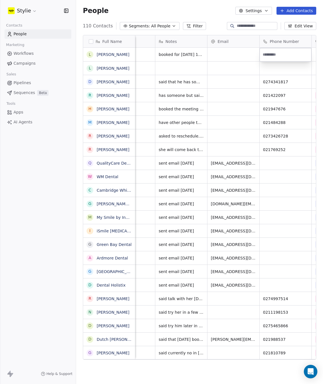
click at [297, 53] on input at bounding box center [286, 54] width 50 height 11
click at [284, 53] on input at bounding box center [286, 54] width 50 height 11
type input "**********"
click at [230, 53] on html "Stylie Contacts People Marketing Workflows Campaigns Sales Pipelines Sequences …" at bounding box center [161, 192] width 323 height 384
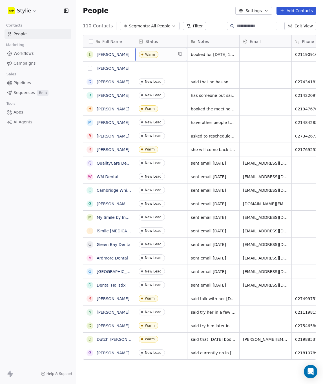
click at [88, 69] on button "grid" at bounding box center [90, 68] width 5 height 5
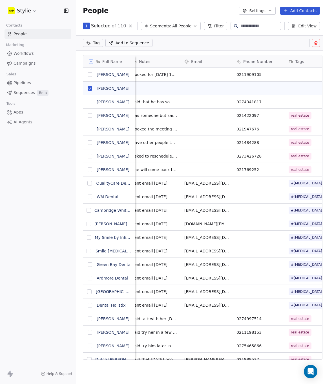
scroll to position [0, 79]
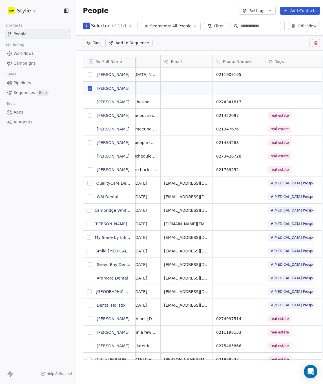
click at [318, 45] on icon at bounding box center [316, 43] width 3 height 3
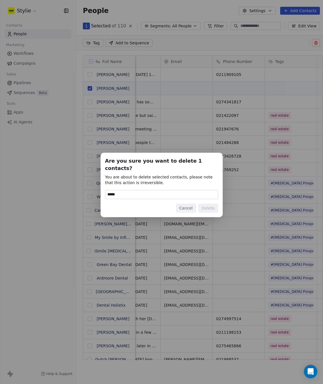
type input "******"
click at [212, 205] on button "Delete" at bounding box center [209, 208] width 20 height 9
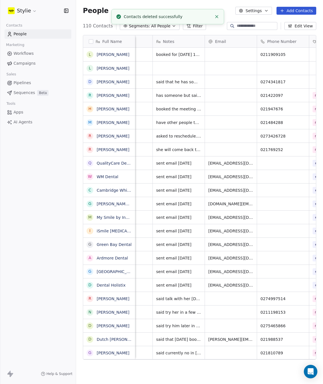
scroll to position [0, 0]
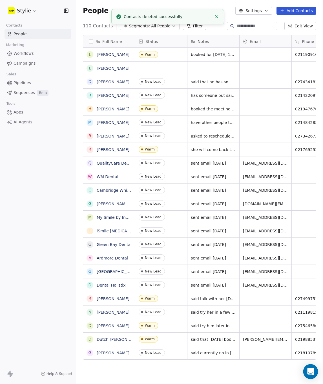
click at [309, 372] on icon "Open Intercom Messenger" at bounding box center [311, 371] width 6 height 7
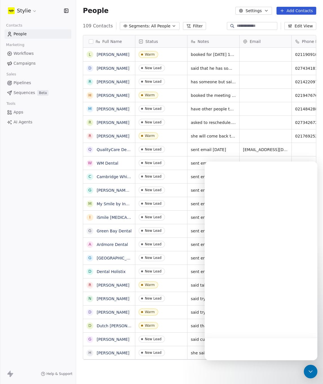
drag, startPoint x: 235, startPoint y: 341, endPoint x: 234, endPoint y: 345, distance: 3.8
click at [235, 341] on div at bounding box center [261, 349] width 113 height 23
click at [228, 344] on div at bounding box center [261, 349] width 113 height 23
click at [243, 347] on div at bounding box center [261, 349] width 113 height 23
click at [245, 343] on div at bounding box center [261, 349] width 113 height 23
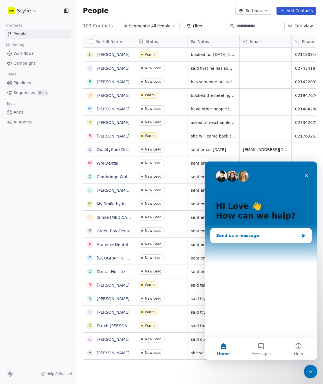
click at [283, 234] on div "Send us a message" at bounding box center [257, 236] width 83 height 6
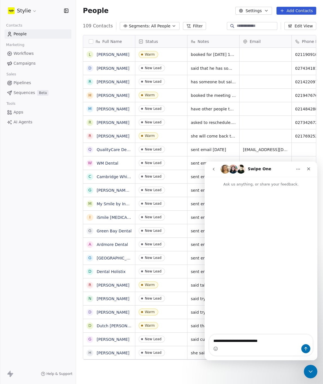
type textarea "**********"
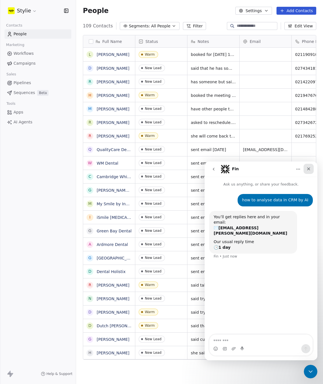
click at [307, 167] on icon "Close" at bounding box center [309, 169] width 5 height 5
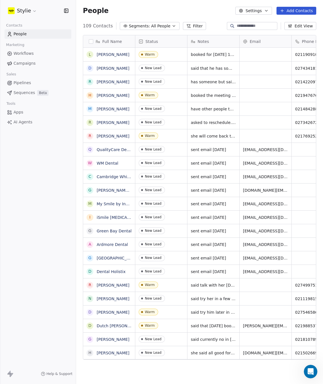
click at [287, 13] on button "Add Contacts" at bounding box center [297, 11] width 40 height 8
click at [294, 25] on span "Create new contact" at bounding box center [298, 23] width 39 height 6
click at [286, 13] on html "Stylie Contacts People Marketing Workflows Campaigns Sales Pipelines Sequences …" at bounding box center [161, 192] width 323 height 384
click at [293, 12] on button "Add Contacts" at bounding box center [297, 11] width 40 height 8
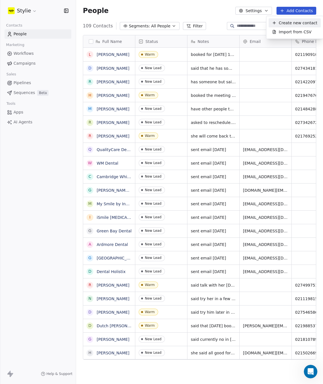
click at [281, 22] on span "Create new contact" at bounding box center [298, 23] width 39 height 6
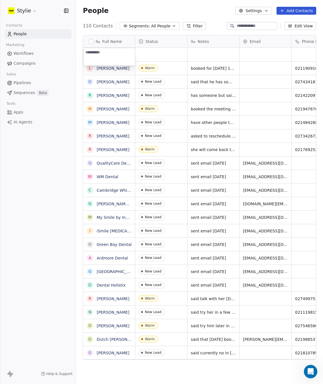
click at [116, 53] on textarea at bounding box center [110, 57] width 52 height 18
type textarea "**********"
click at [174, 56] on html "Stylie Contacts People Marketing Workflows Campaigns Sales Pipelines Sequences …" at bounding box center [161, 192] width 323 height 384
click at [158, 57] on div "grid" at bounding box center [161, 55] width 52 height 14
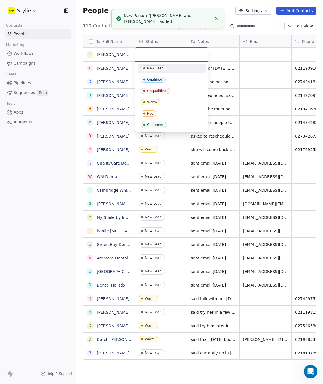
click at [155, 67] on div "New Lead" at bounding box center [155, 68] width 17 height 4
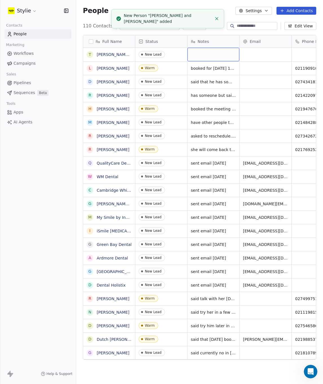
click at [215, 54] on div "grid" at bounding box center [214, 55] width 52 height 14
click at [204, 55] on textarea at bounding box center [213, 57] width 51 height 18
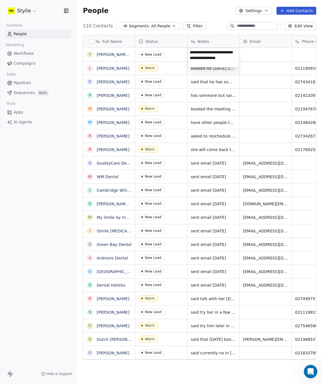
type textarea "**********"
click at [300, 54] on html "Stylie Contacts People Marketing Workflows Campaigns Sales Pipelines Sequences …" at bounding box center [161, 192] width 323 height 384
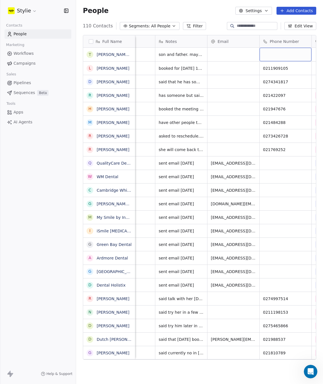
click at [300, 54] on div "grid" at bounding box center [286, 55] width 52 height 14
click at [294, 54] on input at bounding box center [286, 54] width 50 height 11
type input "**********"
click at [226, 56] on html "Stylie Contacts People Marketing Workflows Campaigns Sales Pipelines Sequences …" at bounding box center [161, 192] width 323 height 384
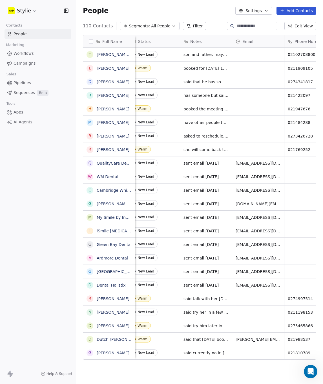
scroll to position [0, 0]
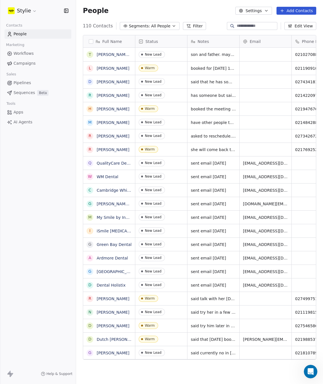
click at [289, 8] on button "Add Contacts" at bounding box center [297, 11] width 40 height 8
click at [287, 24] on span "Create new contact" at bounding box center [298, 23] width 39 height 6
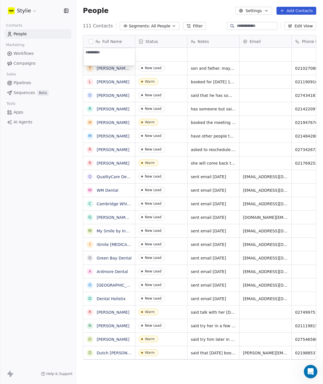
click at [109, 51] on textarea at bounding box center [110, 57] width 52 height 18
type textarea "**********"
click at [159, 56] on html "Stylie Contacts People Marketing Workflows Campaigns Sales Pipelines Sequences …" at bounding box center [161, 192] width 323 height 384
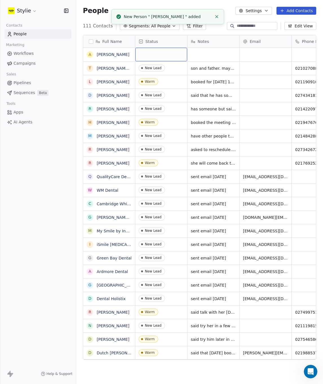
click at [154, 54] on div "grid" at bounding box center [161, 55] width 52 height 14
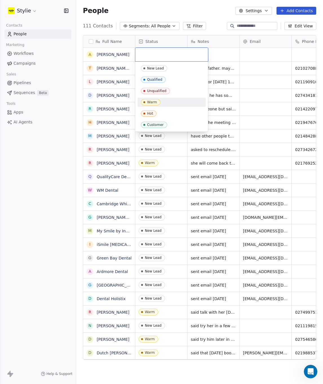
click at [155, 103] on div "Warm" at bounding box center [152, 102] width 10 height 4
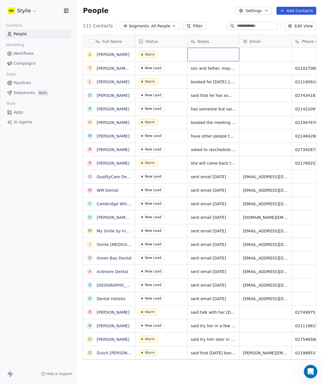
click at [199, 54] on div "grid" at bounding box center [214, 55] width 52 height 14
click at [201, 54] on textarea at bounding box center [213, 57] width 51 height 18
type textarea "**********"
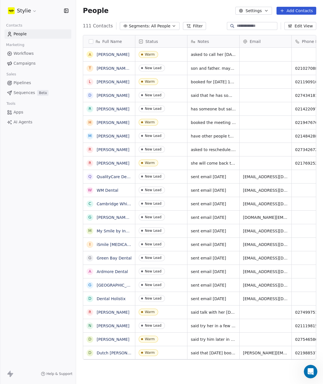
click at [301, 52] on html "Stylie Contacts People Marketing Workflows Campaigns Sales Pipelines Sequences …" at bounding box center [161, 192] width 323 height 384
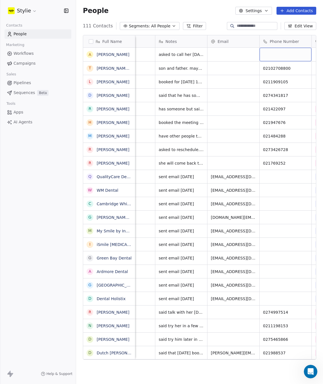
click at [301, 52] on div "grid" at bounding box center [286, 55] width 52 height 14
type input "*********"
click at [233, 56] on html "Stylie Contacts People Marketing Workflows Campaigns Sales Pipelines Sequences …" at bounding box center [161, 192] width 323 height 384
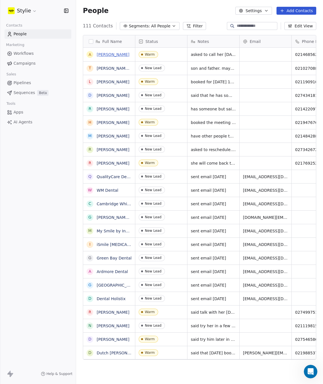
click at [110, 54] on link "[PERSON_NAME]" at bounding box center [113, 54] width 33 height 5
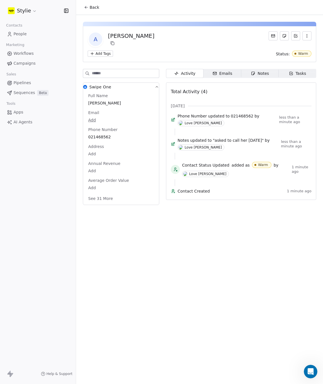
click at [295, 74] on div "Tasks" at bounding box center [298, 74] width 18 height 6
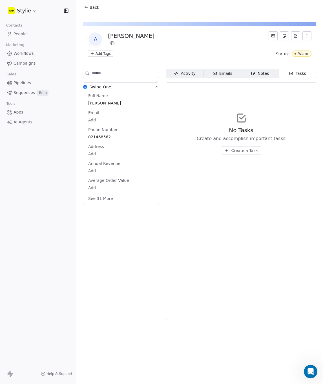
click at [238, 153] on button "Create a Task" at bounding box center [241, 150] width 40 height 8
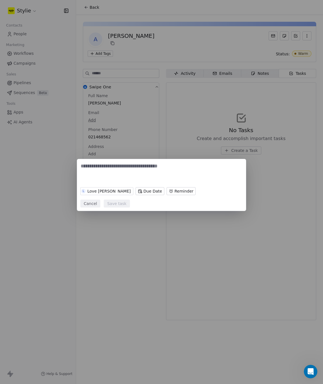
click at [126, 197] on body "Stylie Contacts People Marketing Workflows Campaigns Sales Pipelines Sequences …" at bounding box center [161, 192] width 323 height 384
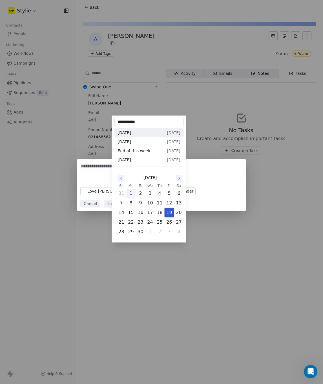
scroll to position [0, 0]
click at [131, 223] on button "22" at bounding box center [131, 222] width 9 height 9
type input "**********"
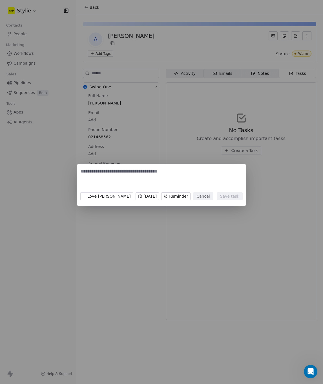
click at [171, 197] on body "Stylie Contacts People Marketing Workflows Campaigns Sales Pipelines Sequences …" at bounding box center [161, 192] width 323 height 384
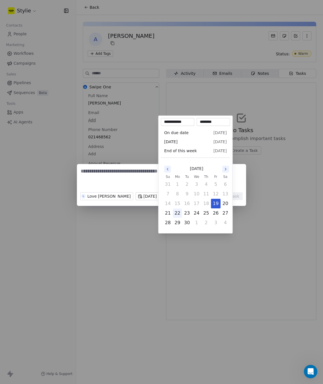
click at [178, 212] on button "22" at bounding box center [177, 213] width 9 height 9
type input "**********"
click at [133, 180] on div "L Love [PERSON_NAME] [DATE] Reminder Cancel Save task" at bounding box center [161, 192] width 323 height 74
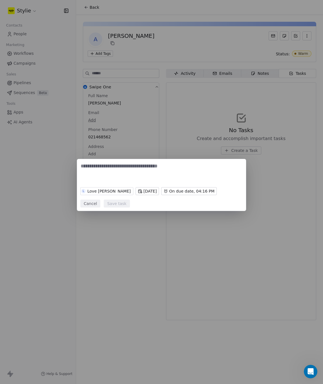
click at [120, 174] on textarea at bounding box center [162, 174] width 162 height 22
drag, startPoint x: 105, startPoint y: 163, endPoint x: 75, endPoint y: 158, distance: 30.0
click at [72, 158] on div "**********" at bounding box center [161, 192] width 323 height 84
type textarea "**********"
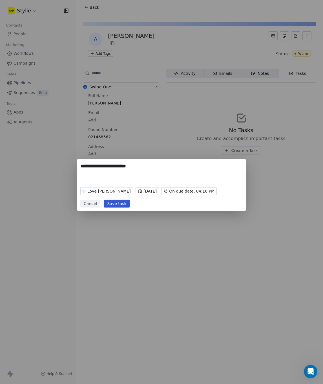
click at [122, 205] on button "Save task" at bounding box center [117, 204] width 26 height 8
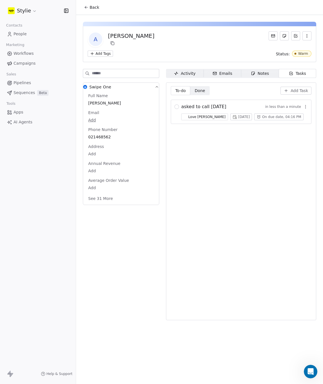
click at [297, 75] on div "Tasks" at bounding box center [298, 74] width 18 height 6
click at [301, 89] on span "Add Task" at bounding box center [300, 91] width 18 height 6
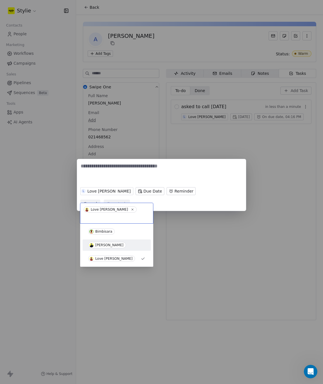
click at [102, 243] on div "[PERSON_NAME]" at bounding box center [109, 245] width 28 height 4
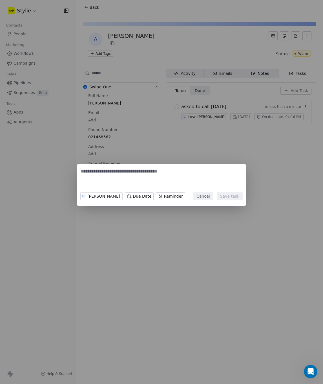
click at [134, 196] on body "Stylie Contacts People Marketing Workflows Campaigns Sales Pipelines Sequences …" at bounding box center [161, 192] width 323 height 384
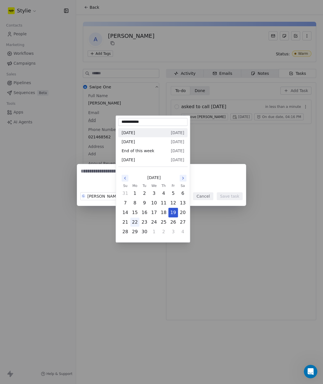
click at [133, 224] on button "22" at bounding box center [135, 222] width 9 height 9
type input "**********"
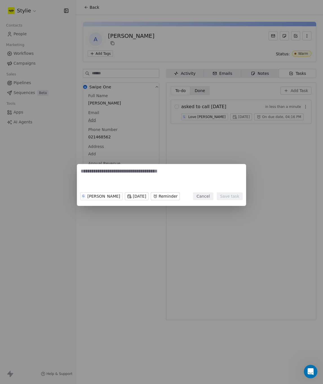
click at [178, 195] on body "Stylie Contacts People Marketing Workflows Campaigns Sales Pipelines Sequences …" at bounding box center [161, 192] width 323 height 384
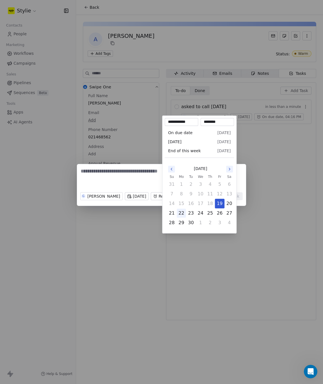
click at [183, 213] on button "22" at bounding box center [181, 213] width 9 height 9
type input "**********"
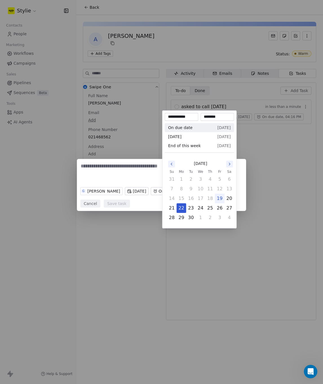
click at [122, 175] on div "G [PERSON_NAME] [DATE] On due date, 04:17 PM Cancel Save task" at bounding box center [161, 192] width 323 height 84
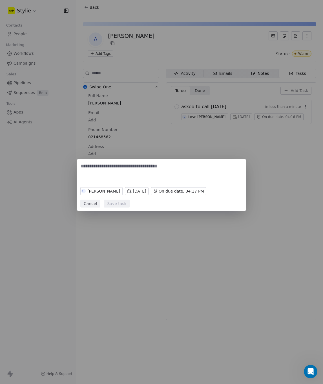
click at [123, 172] on textarea at bounding box center [162, 174] width 162 height 22
paste textarea "**********"
type textarea "**********"
click at [117, 203] on button "Save task" at bounding box center [117, 204] width 26 height 8
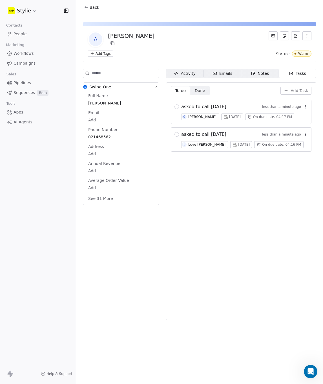
click at [21, 35] on span "People" at bounding box center [20, 34] width 13 height 6
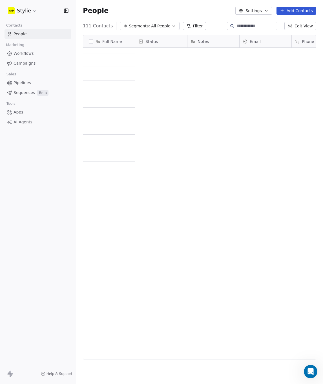
scroll to position [297, 0]
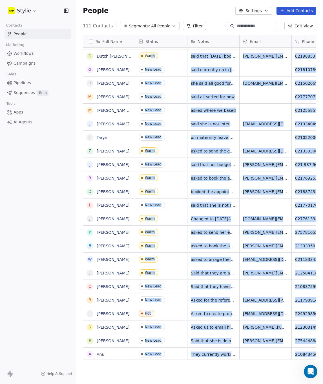
drag, startPoint x: 81, startPoint y: 31, endPoint x: 124, endPoint y: 44, distance: 45.0
click at [124, 44] on div "Full Name [PERSON_NAME] and [PERSON_NAME] [PERSON_NAME] D [PERSON_NAME] R [PERS…" at bounding box center [199, 199] width 247 height 338
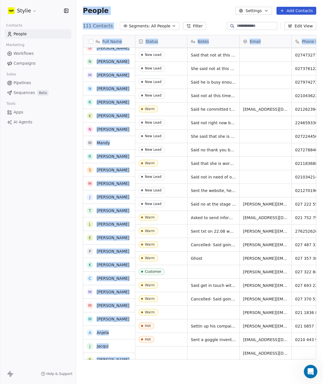
scroll to position [1192, 0]
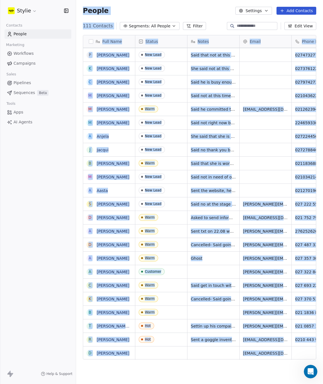
drag, startPoint x: 86, startPoint y: 6, endPoint x: 304, endPoint y: 353, distance: 409.9
click at [304, 353] on section "People Settings Add Contacts 111 Contacts Segments: All People Filter Edit View…" at bounding box center [199, 192] width 247 height 384
drag, startPoint x: 80, startPoint y: 14, endPoint x: 308, endPoint y: 355, distance: 410.1
click at [308, 355] on section "People Settings Add Contacts 111 Contacts Segments: All People Filter Edit View…" at bounding box center [199, 192] width 247 height 384
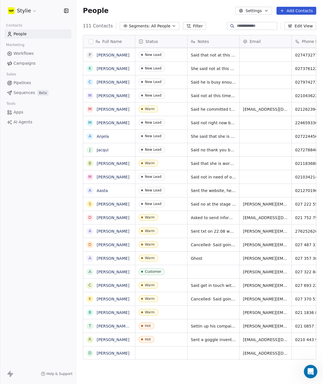
drag, startPoint x: 165, startPoint y: 360, endPoint x: 178, endPoint y: 361, distance: 12.2
click at [178, 361] on div "Full Name C [PERSON_NAME] J [PERSON_NAME] H [PERSON_NAME] S [PERSON_NAME]-Smile…" at bounding box center [199, 199] width 247 height 338
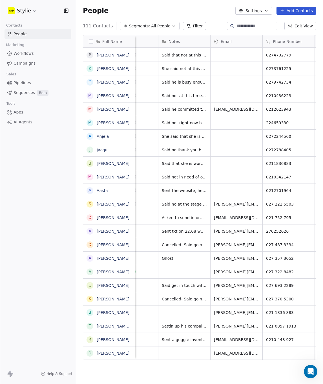
scroll to position [4, 0]
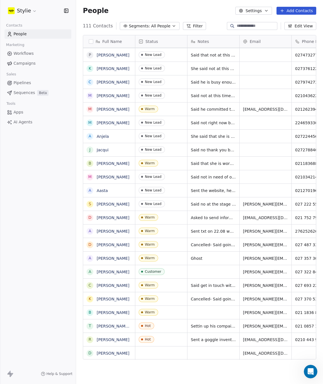
click at [309, 24] on button "Edit View" at bounding box center [301, 26] width 32 height 8
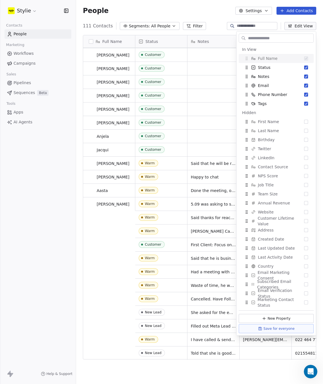
scroll to position [772, 0]
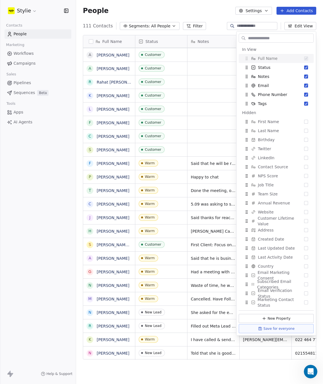
click at [80, 27] on div "111 Contacts Segments: All People Filter Edit View" at bounding box center [199, 25] width 247 height 9
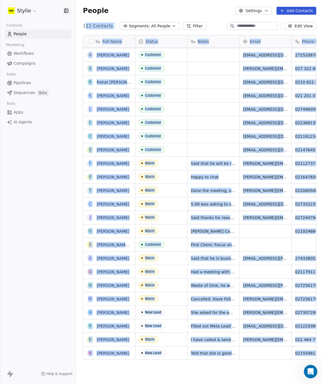
drag, startPoint x: 81, startPoint y: 31, endPoint x: 85, endPoint y: 23, distance: 8.9
click at [85, 23] on section "People Settings Add Contacts 111 Contacts Segments: All People Filter Edit View…" at bounding box center [199, 192] width 247 height 384
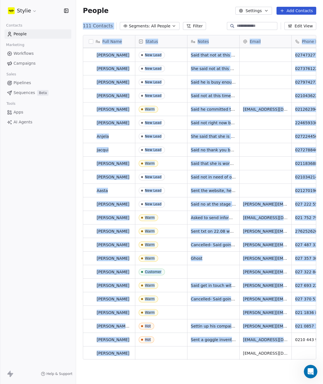
scroll to position [1192, 0]
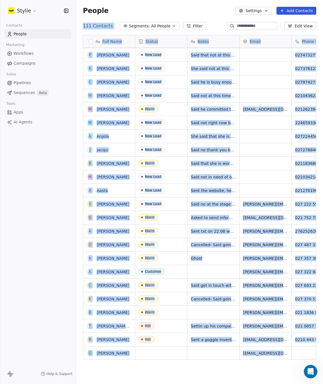
drag, startPoint x: 82, startPoint y: 18, endPoint x: 305, endPoint y: 353, distance: 402.6
click at [305, 353] on section "People Settings Add Contacts 111 Contacts Segments: All People Filter Edit View…" at bounding box center [199, 192] width 247 height 384
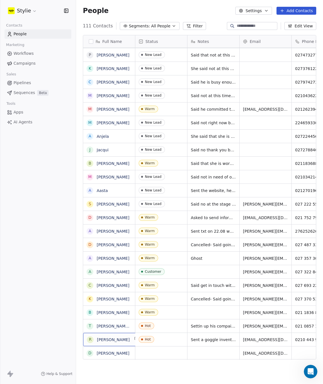
drag, startPoint x: 134, startPoint y: 342, endPoint x: 274, endPoint y: 357, distance: 140.6
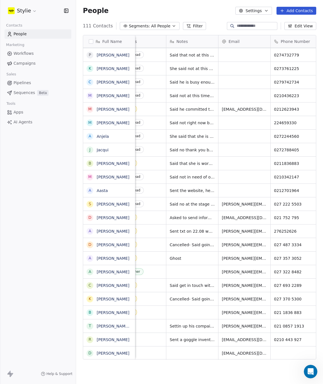
scroll to position [4, 0]
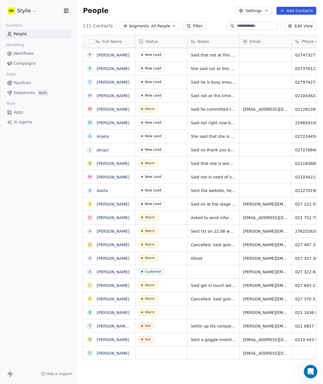
click at [19, 83] on span "Pipelines" at bounding box center [23, 83] width 18 height 6
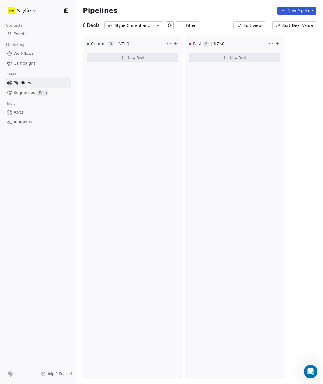
click at [22, 94] on span "Sequences" at bounding box center [24, 93] width 21 height 6
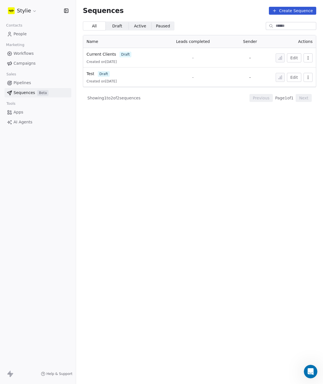
click at [18, 83] on span "Pipelines" at bounding box center [23, 83] width 18 height 6
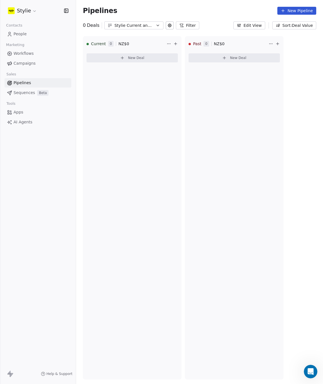
click at [18, 123] on span "AI Agents" at bounding box center [23, 122] width 19 height 6
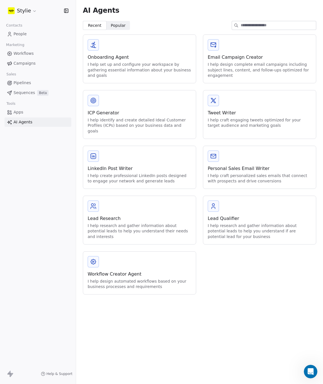
click at [221, 123] on div "I help craft engaging tweets optimized for your target audience and marketing g…" at bounding box center [260, 122] width 104 height 11
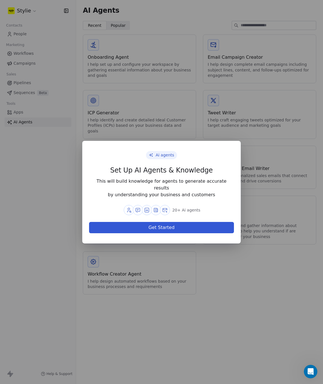
drag, startPoint x: 165, startPoint y: 225, endPoint x: 169, endPoint y: 225, distance: 4.0
click at [165, 224] on button "Get Started" at bounding box center [161, 227] width 145 height 11
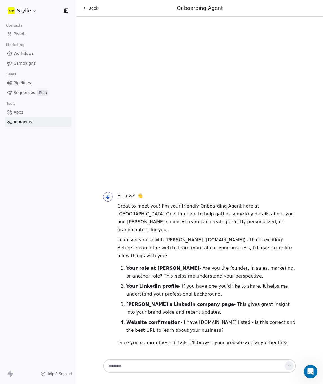
click at [155, 363] on textarea at bounding box center [194, 365] width 177 height 11
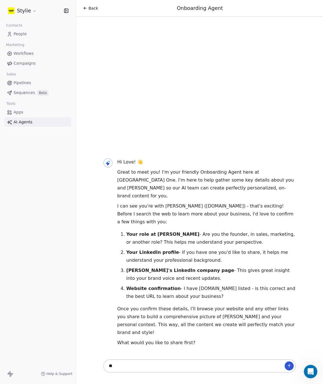
type textarea "*"
paste textarea "**********"
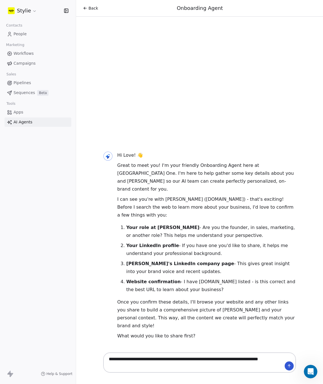
type textarea "**********"
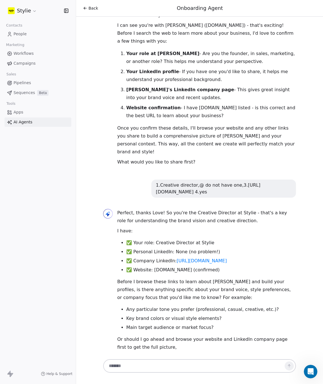
scroll to position [58, 0]
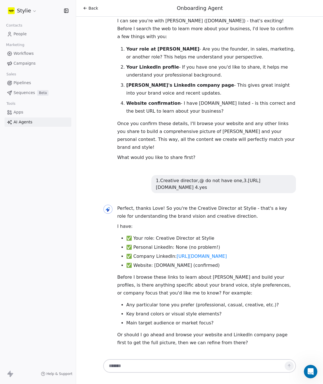
click at [158, 359] on div at bounding box center [199, 366] width 193 height 14
click at [170, 359] on div at bounding box center [200, 367] width 198 height 19
click at [132, 364] on textarea at bounding box center [194, 365] width 177 height 11
type textarea "**********"
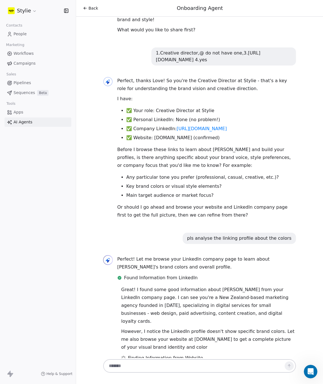
scroll to position [193, 0]
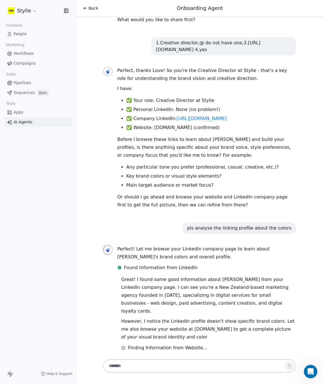
click at [145, 362] on textarea at bounding box center [194, 365] width 177 height 11
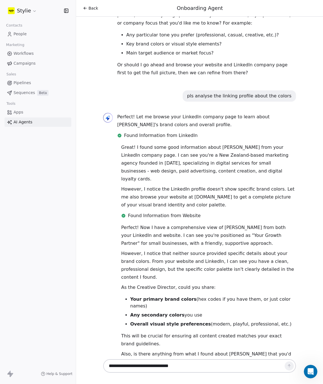
scroll to position [333, 0]
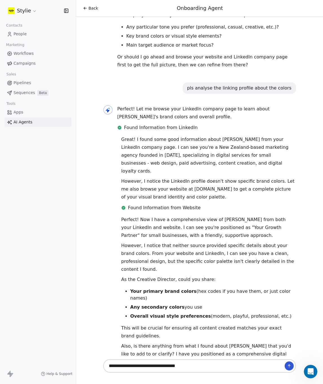
type textarea "**********"
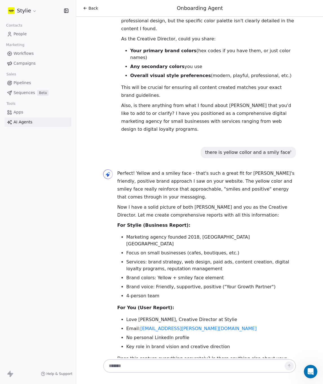
scroll to position [581, 0]
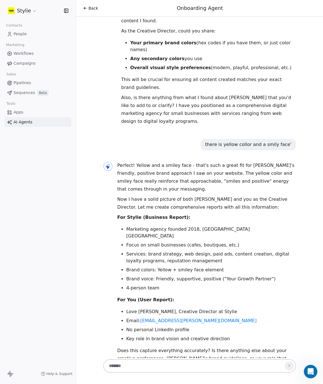
click at [161, 363] on textarea at bounding box center [194, 365] width 177 height 11
type textarea "***"
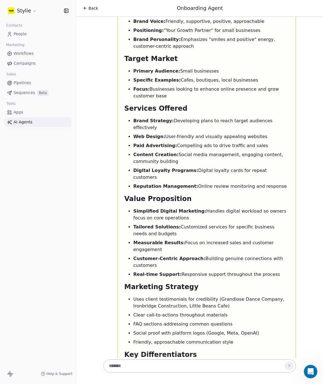
scroll to position [1178, 0]
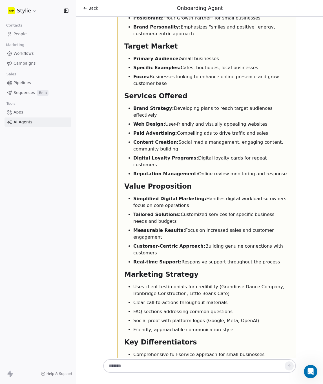
click at [141, 367] on textarea at bounding box center [194, 365] width 177 height 11
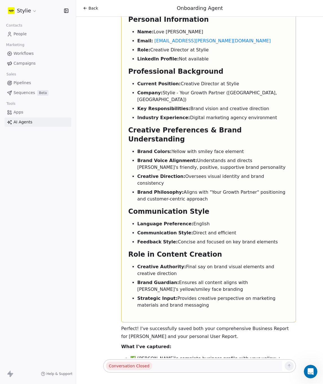
scroll to position [1627, 0]
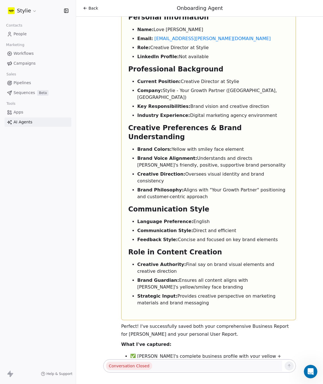
click at [163, 365] on textarea at bounding box center [194, 365] width 177 height 11
drag, startPoint x: 158, startPoint y: 366, endPoint x: 127, endPoint y: 360, distance: 31.6
click at [119, 358] on div "Conversation Closed" at bounding box center [200, 367] width 198 height 19
click at [157, 365] on textarea at bounding box center [194, 365] width 177 height 11
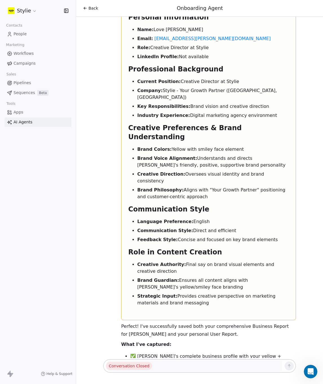
click at [143, 367] on span "Conversation Closed" at bounding box center [129, 366] width 46 height 8
drag, startPoint x: 144, startPoint y: 367, endPoint x: 151, endPoint y: 367, distance: 7.6
click at [144, 367] on span "Conversation Closed" at bounding box center [129, 366] width 46 height 8
click at [154, 368] on textarea at bounding box center [194, 365] width 177 height 11
click at [154, 366] on textarea at bounding box center [194, 365] width 177 height 11
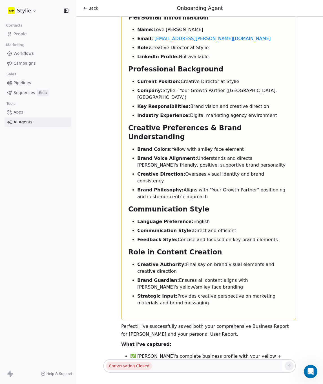
click at [156, 365] on textarea at bounding box center [194, 365] width 177 height 11
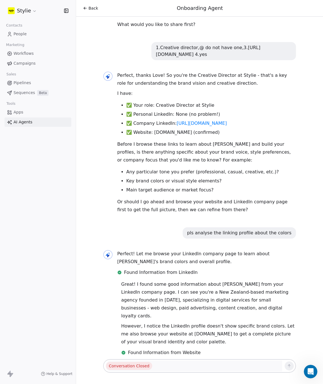
scroll to position [0, 0]
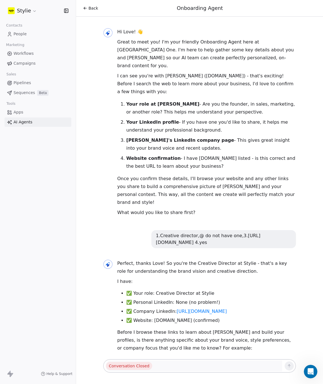
click at [37, 123] on link "AI Agents" at bounding box center [38, 121] width 67 height 9
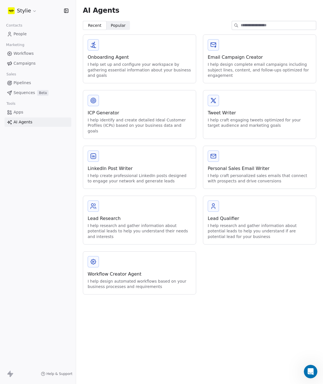
click at [173, 223] on div "I help research and gather information about potential leads to help you unders…" at bounding box center [140, 231] width 104 height 17
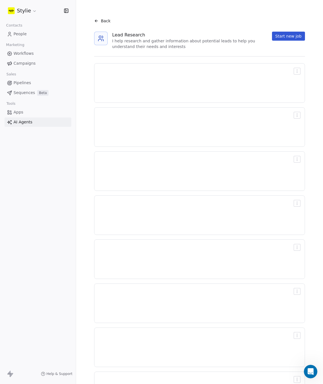
click at [97, 211] on div "Bold Job title or description Lorem ipsum dolor sit amet consectetur, adipisici…" at bounding box center [199, 215] width 211 height 40
click at [288, 39] on button "Start new job" at bounding box center [288, 36] width 33 height 9
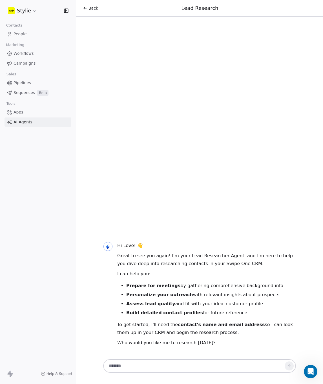
click at [183, 362] on textarea at bounding box center [194, 365] width 177 height 11
type textarea "********"
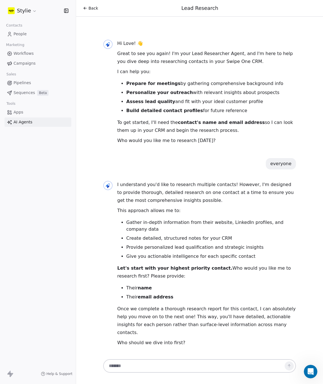
click at [126, 365] on textarea at bounding box center [194, 365] width 177 height 11
click at [127, 363] on textarea at bounding box center [194, 365] width 177 height 11
paste textarea "**********"
type textarea "**********"
click at [287, 368] on button at bounding box center [289, 365] width 9 height 9
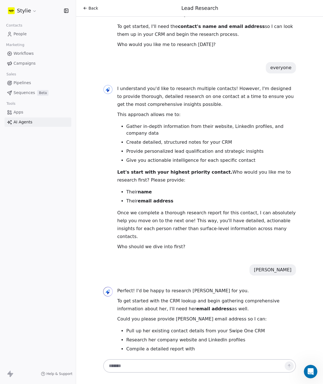
scroll to position [95, 0]
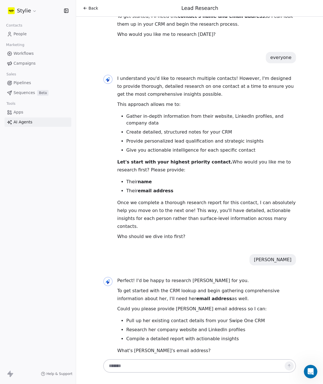
click at [145, 366] on textarea at bounding box center [194, 365] width 177 height 11
click at [182, 367] on textarea at bounding box center [194, 365] width 177 height 11
type textarea "**********"
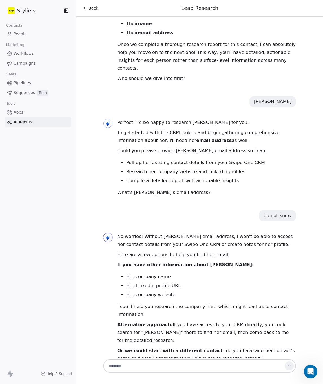
scroll to position [263, 0]
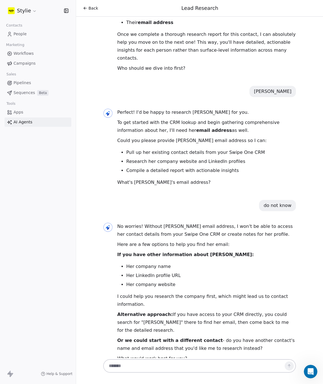
click at [125, 365] on textarea at bounding box center [194, 365] width 177 height 11
paste textarea "**********"
type textarea "**********"
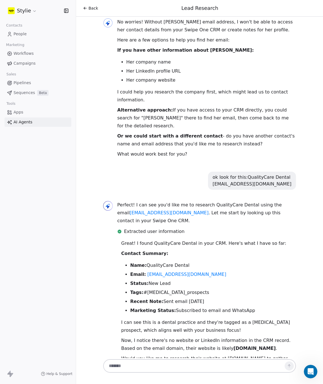
scroll to position [475, 0]
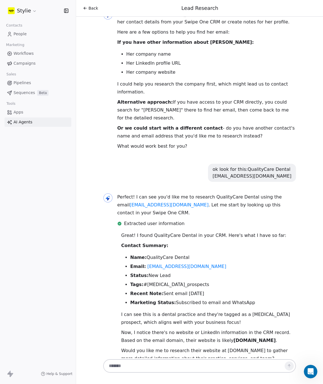
click at [191, 359] on div at bounding box center [199, 366] width 193 height 14
drag, startPoint x: 164, startPoint y: 360, endPoint x: 163, endPoint y: 363, distance: 3.8
click at [164, 360] on div at bounding box center [199, 366] width 193 height 14
click at [159, 366] on textarea at bounding box center [194, 365] width 177 height 11
type textarea "***"
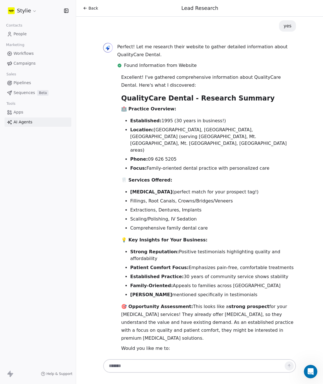
scroll to position [841, 0]
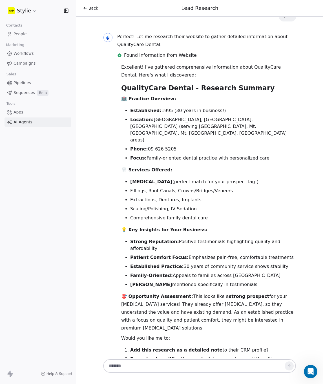
click at [165, 357] on div "Hi Love! 👋 Great to see you again! I'm your Lead Researcher Agent, and I'm here…" at bounding box center [199, 187] width 247 height 341
drag, startPoint x: 158, startPoint y: 360, endPoint x: 158, endPoint y: 367, distance: 7.1
click at [158, 360] on div at bounding box center [199, 366] width 193 height 14
click at [158, 367] on textarea at bounding box center [194, 365] width 177 height 11
type textarea "*"
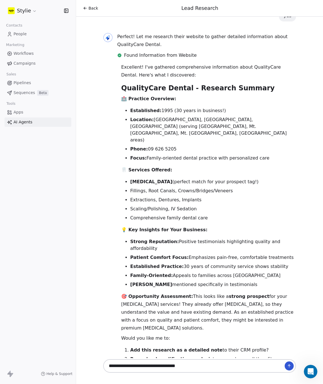
type textarea "**********"
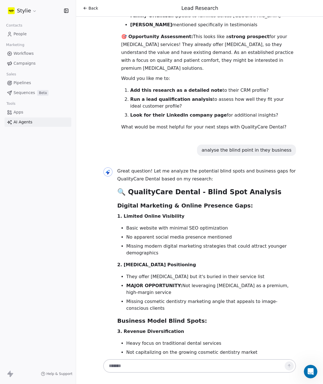
scroll to position [1145, 0]
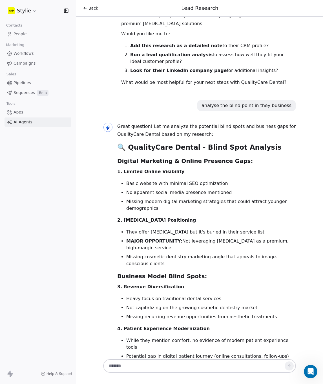
click at [163, 223] on div "Great question! Let me analyze the potential blind spots and business gaps for …" at bounding box center [206, 355] width 179 height 464
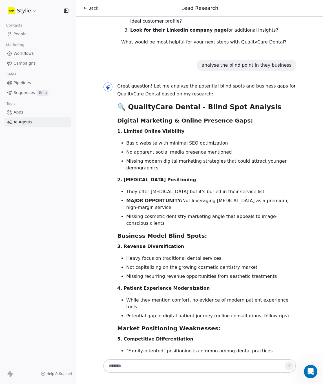
click at [275, 264] on li "Not capitalizing on the growing cosmetic dentistry market" at bounding box center [211, 267] width 170 height 7
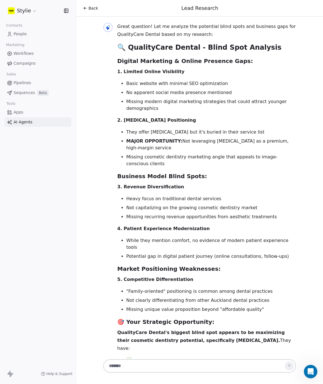
scroll to position [1320, 0]
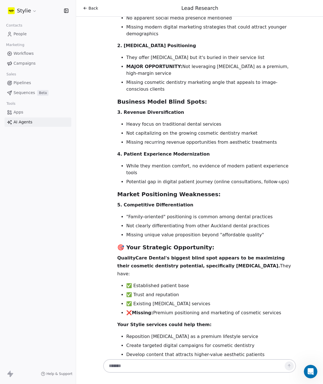
drag, startPoint x: 150, startPoint y: 200, endPoint x: 200, endPoint y: 201, distance: 50.0
click at [201, 243] on h3 "🎯 Your Strategic Opportunity:" at bounding box center [206, 247] width 179 height 9
drag, startPoint x: 148, startPoint y: 205, endPoint x: 139, endPoint y: 206, distance: 9.4
click at [148, 255] on strong "QualityCare Dental's biggest blind spot appears to be maximizing their cosmetic…" at bounding box center [201, 261] width 168 height 13
click at [171, 368] on textarea at bounding box center [194, 365] width 177 height 11
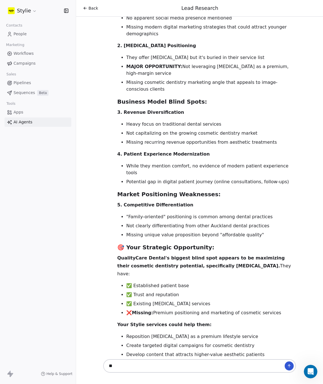
type textarea "***"
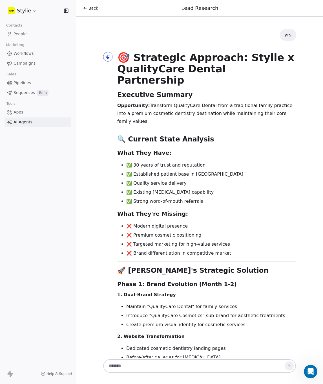
scroll to position [1763, 0]
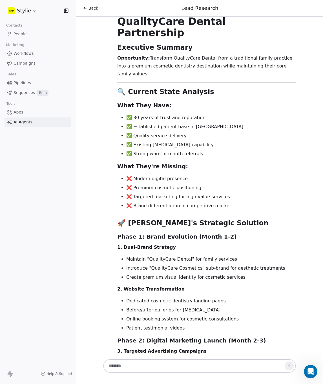
click at [239, 298] on li "Dedicated cosmetic dentistry landing pages" at bounding box center [211, 301] width 170 height 7
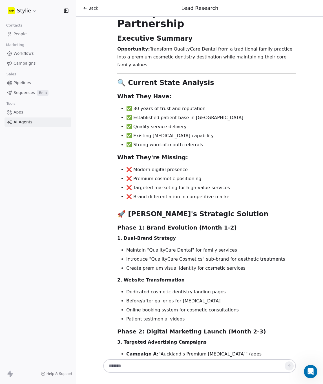
click at [226, 307] on li "Online booking system for cosmetic consultations" at bounding box center [211, 310] width 170 height 7
drag, startPoint x: 127, startPoint y: 226, endPoint x: 217, endPoint y: 226, distance: 90.0
click at [215, 307] on li "Online booking system for cosmetic consultations" at bounding box center [211, 310] width 170 height 7
click at [204, 316] on li "Patient testimonial videos" at bounding box center [211, 319] width 170 height 7
click at [223, 288] on ul "Dedicated cosmetic dentistry landing pages Before/after galleries for [MEDICAL_…" at bounding box center [206, 305] width 179 height 34
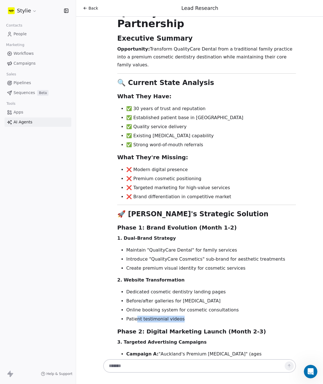
drag, startPoint x: 136, startPoint y: 234, endPoint x: 178, endPoint y: 234, distance: 41.5
click at [177, 316] on li "Patient testimonial videos" at bounding box center [211, 319] width 170 height 7
click at [195, 316] on li "Patient testimonial videos" at bounding box center [211, 319] width 170 height 7
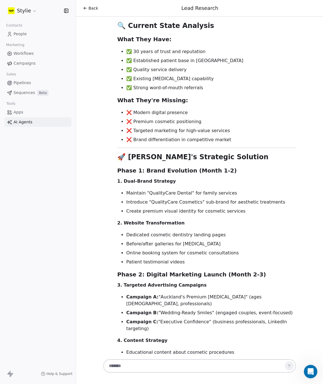
scroll to position [1859, 0]
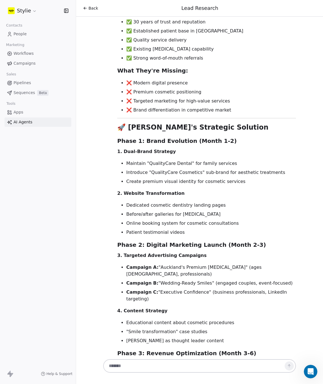
click at [205, 307] on p "4. Content Strategy" at bounding box center [206, 311] width 179 height 8
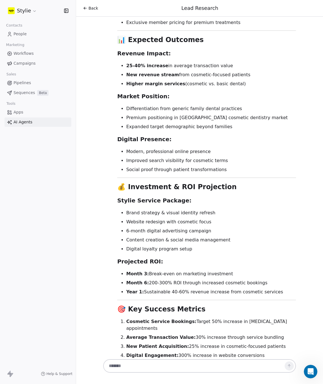
scroll to position [2232, 0]
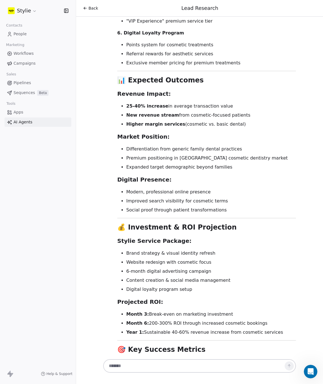
click at [25, 36] on span "People" at bounding box center [20, 34] width 13 height 6
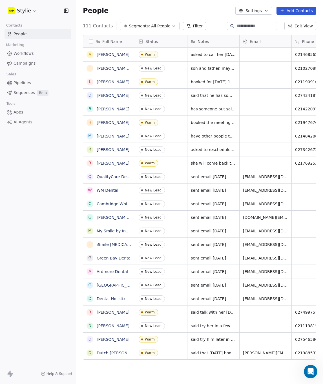
click at [58, 194] on div "Stylie Contacts People Marketing Workflows Campaigns Sales Pipelines Sequences …" at bounding box center [38, 192] width 76 height 384
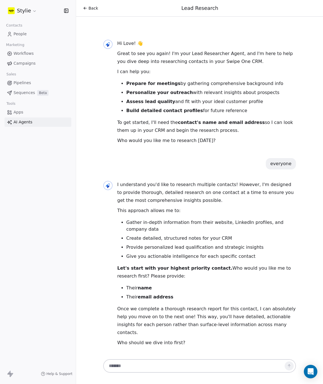
click at [22, 36] on span "People" at bounding box center [20, 34] width 13 height 6
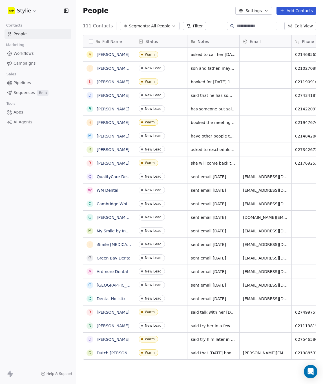
scroll to position [334, 243]
drag, startPoint x: 95, startPoint y: 50, endPoint x: 122, endPoint y: 51, distance: 26.9
click at [134, 53] on icon "grid" at bounding box center [136, 53] width 5 height 5
click at [97, 174] on link "QualityCare Dental" at bounding box center [116, 176] width 38 height 5
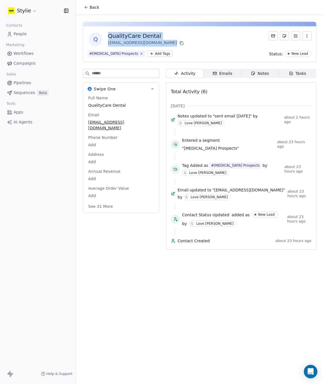
drag, startPoint x: 112, startPoint y: 33, endPoint x: 161, endPoint y: 41, distance: 49.2
click at [161, 41] on div "QualityCare Dental info@qualitycaredental.co.nz" at bounding box center [146, 39] width 77 height 15
copy div "QualityCare Dental info@qualitycaredental.co.nz"
